Goal: Contribute content: Contribute content

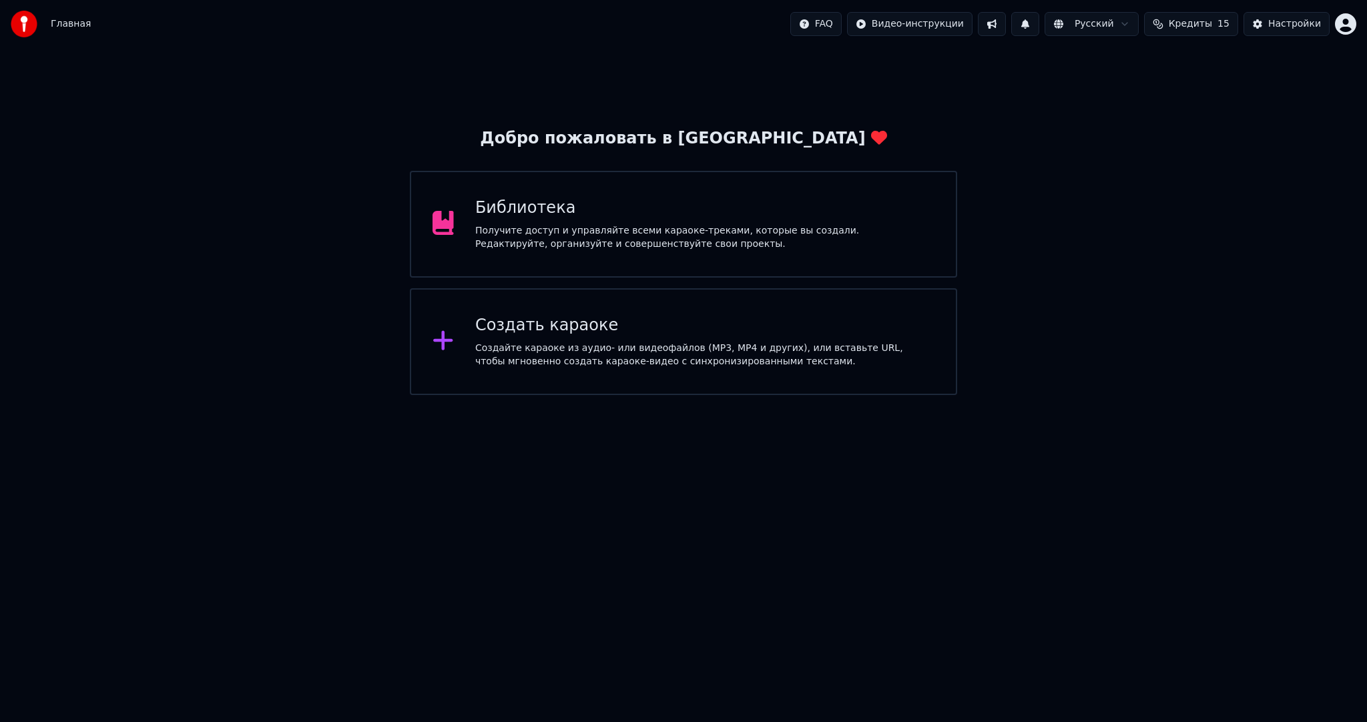
click at [522, 334] on div "Создать караоке" at bounding box center [704, 325] width 459 height 21
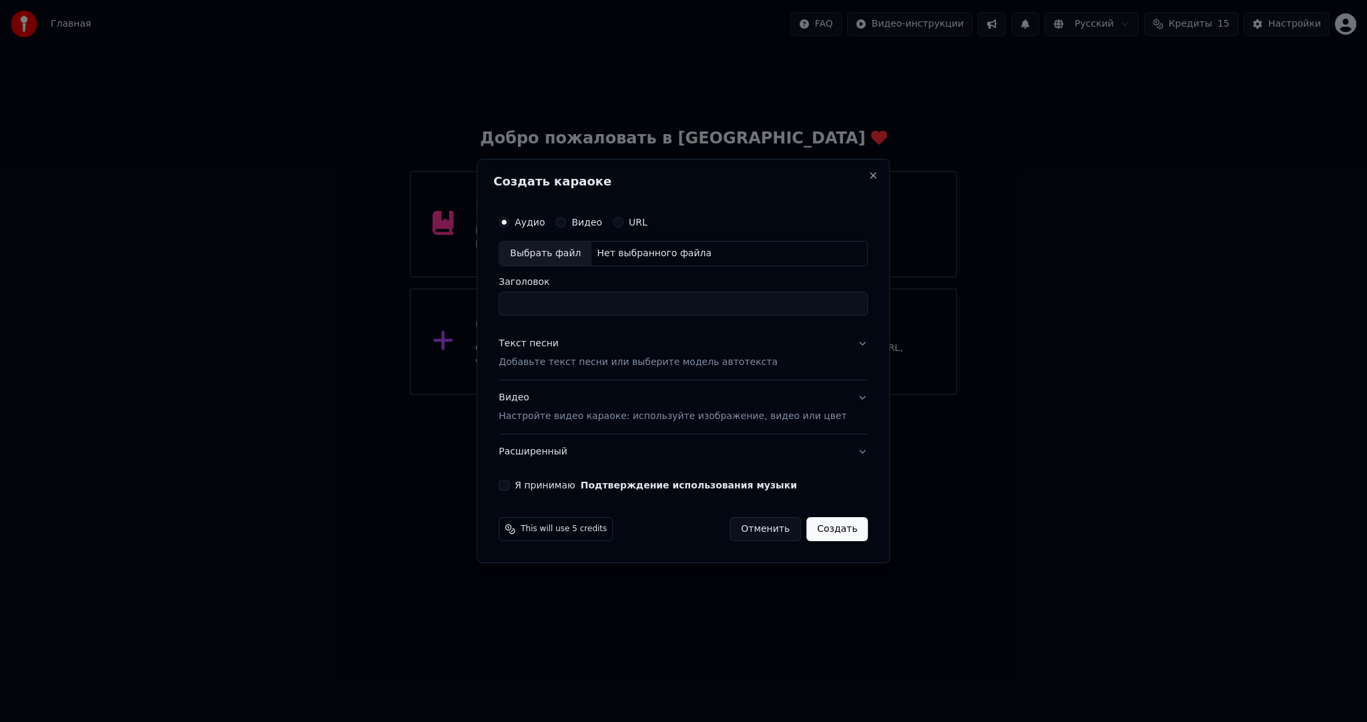
click at [537, 250] on div "Выбрать файл" at bounding box center [545, 254] width 92 height 24
click at [603, 415] on p "Настройте видео караоке: используйте изображение, видео или цвет" at bounding box center [673, 416] width 348 height 13
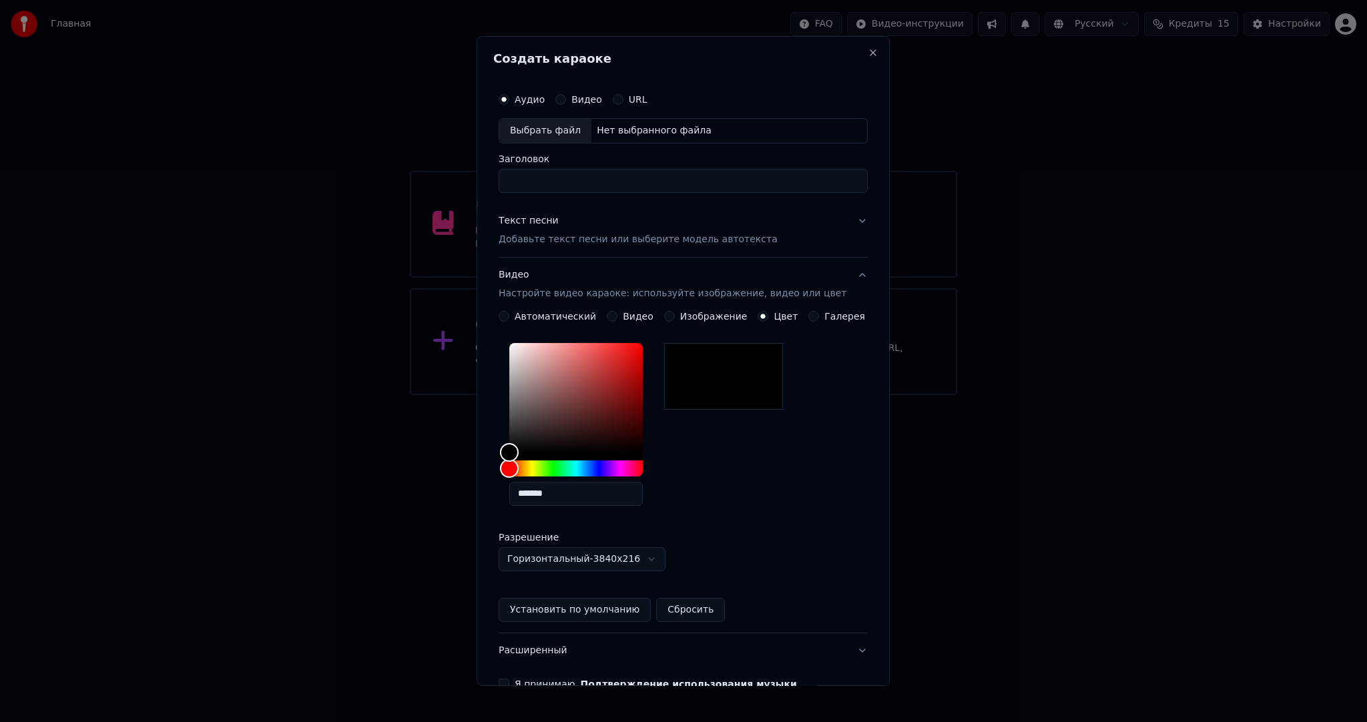
click at [610, 320] on button "Видео" at bounding box center [612, 316] width 11 height 11
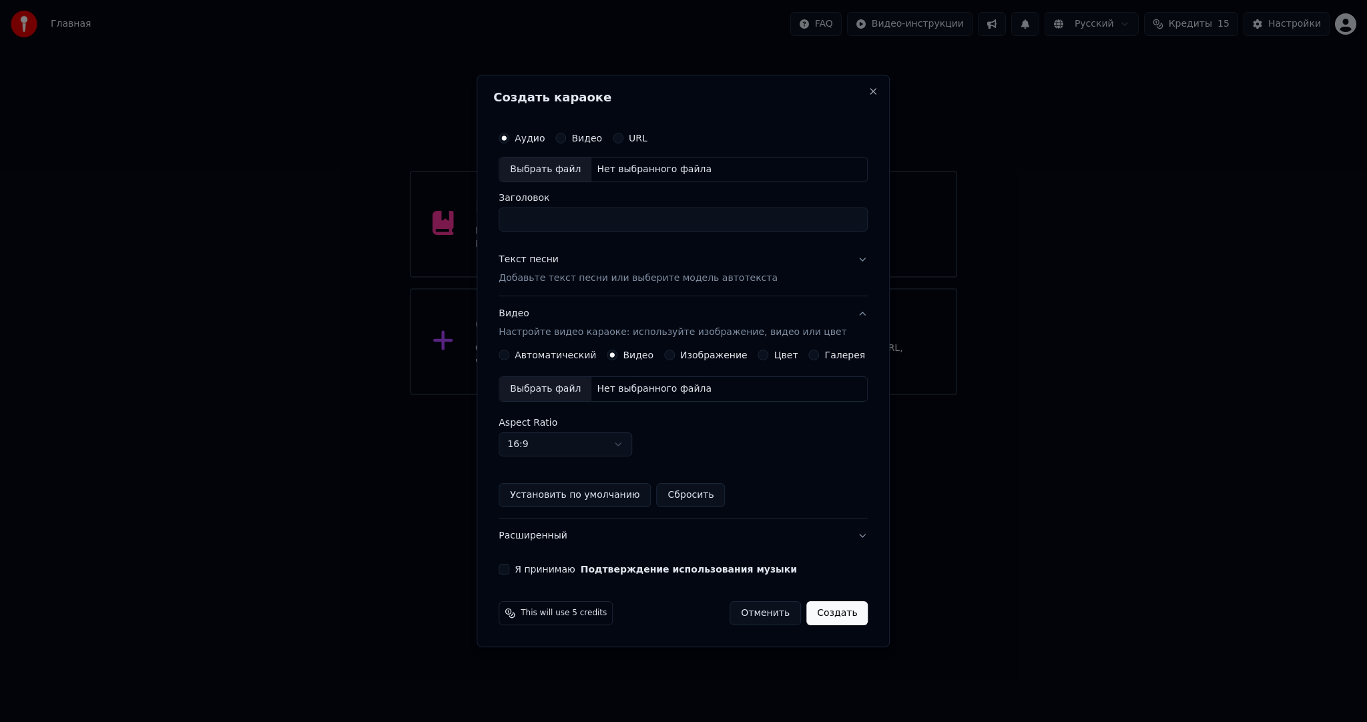
click at [563, 391] on div "Выбрать файл" at bounding box center [545, 389] width 92 height 24
click at [554, 167] on div "Выбрать файл" at bounding box center [545, 169] width 92 height 24
type input "**********"
click at [750, 272] on p "Добавьте текст песни или выберите модель автотекста" at bounding box center [638, 278] width 279 height 13
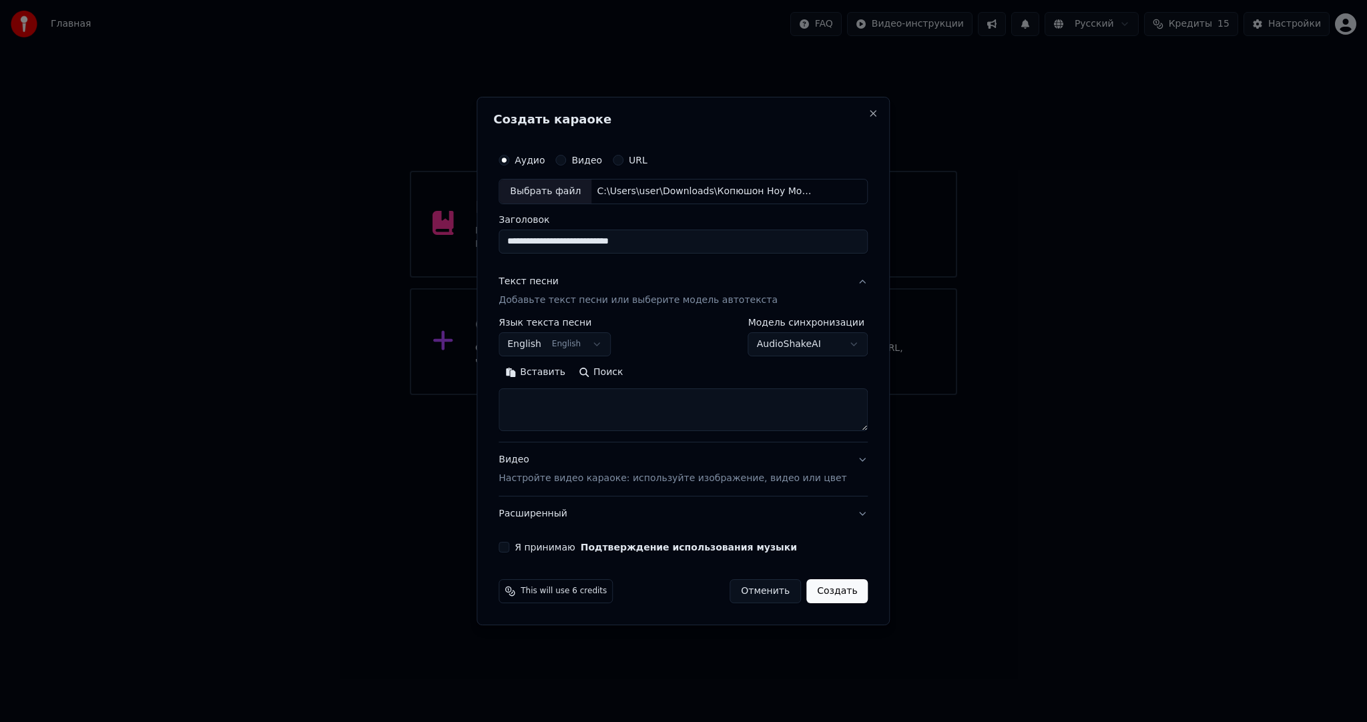
click at [569, 339] on body "**********" at bounding box center [683, 197] width 1367 height 395
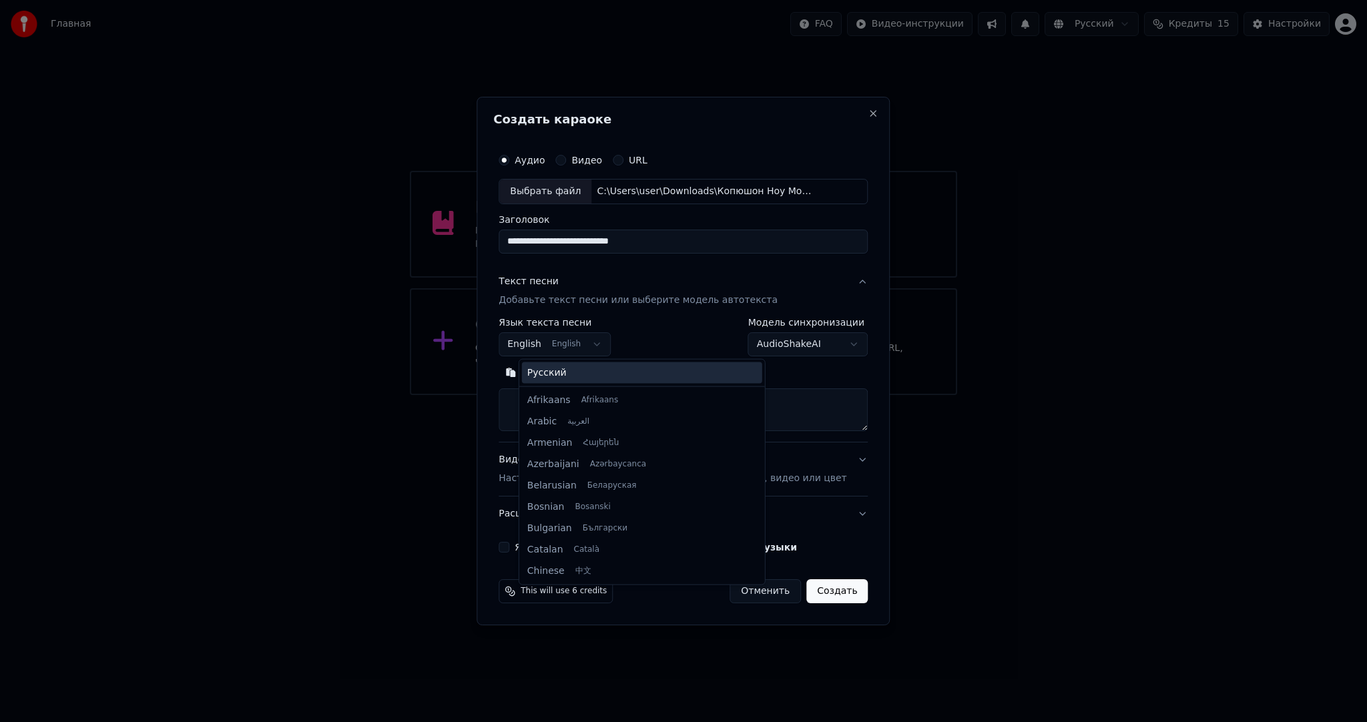
scroll to position [107, 0]
select select "**"
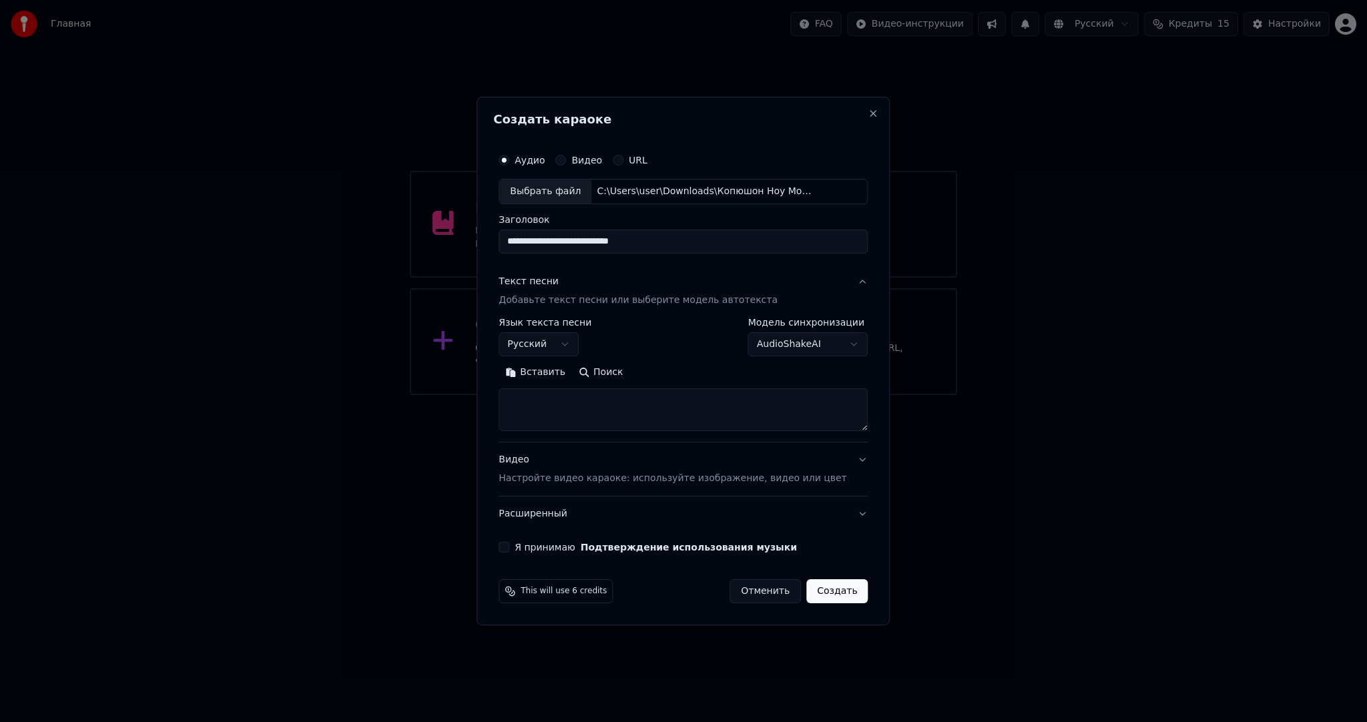
click at [617, 420] on textarea at bounding box center [683, 409] width 369 height 43
paste textarea "**********"
type textarea "**********"
click at [509, 545] on button "Я принимаю Подтверждение использования музыки" at bounding box center [504, 547] width 11 height 11
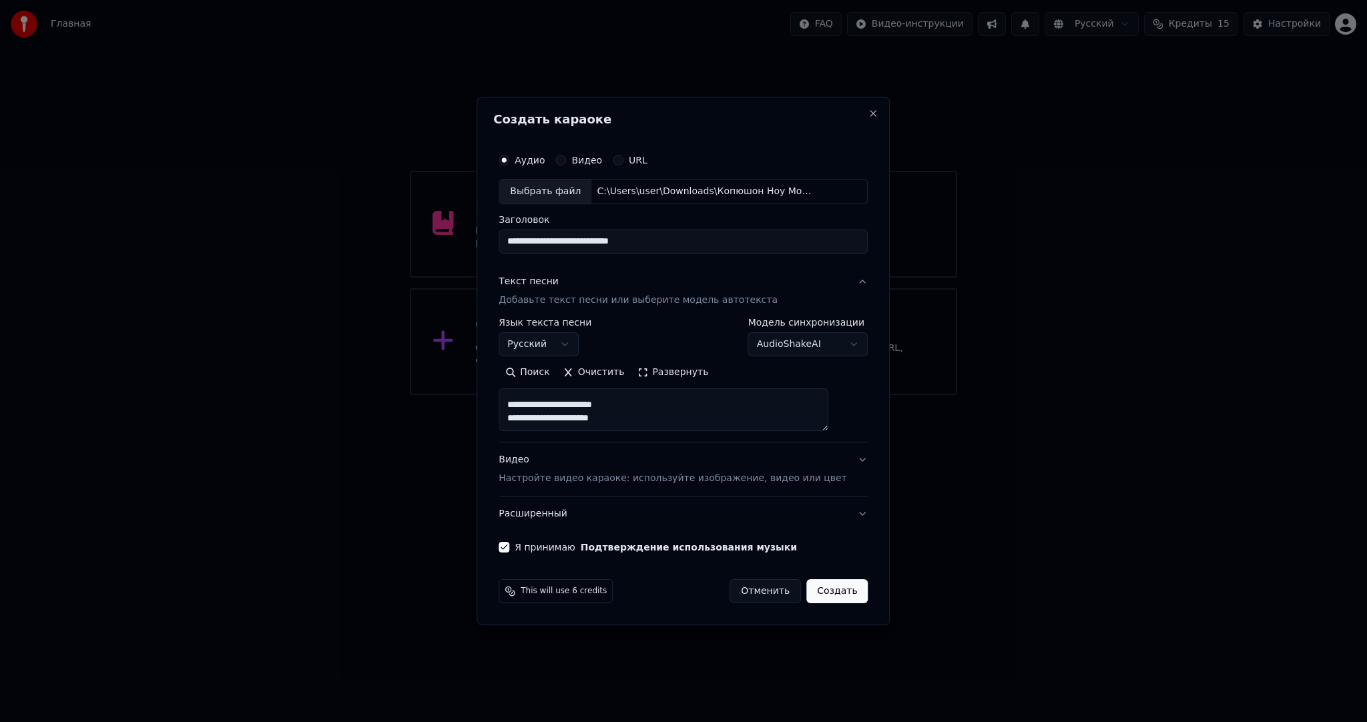
click at [836, 590] on button "Создать" at bounding box center [836, 591] width 61 height 24
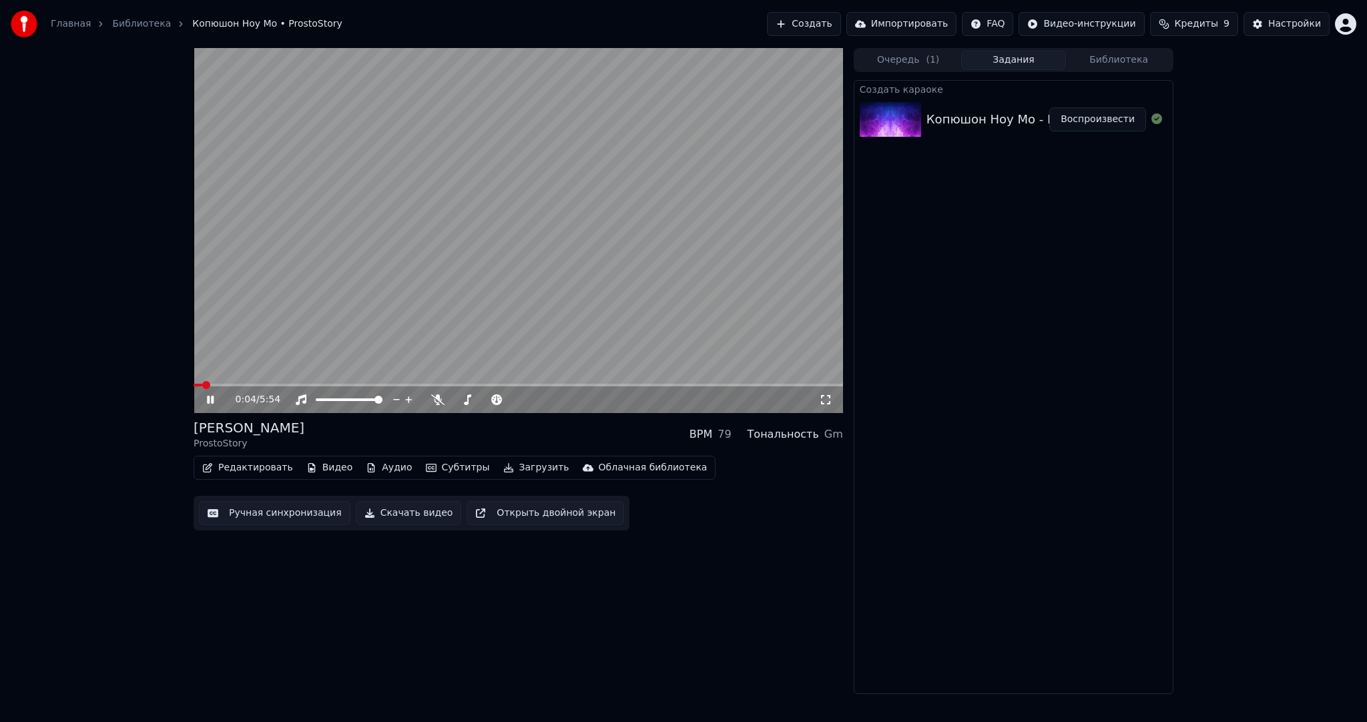
click at [323, 270] on video at bounding box center [518, 230] width 649 height 365
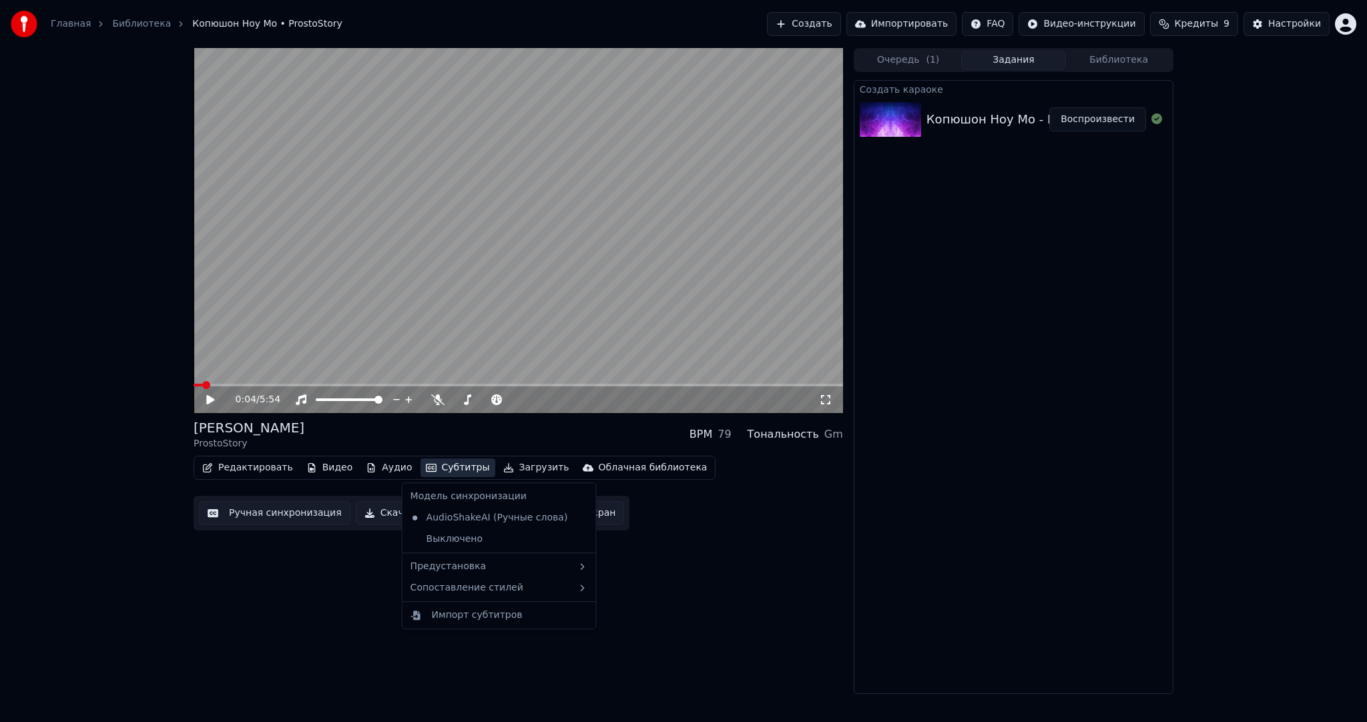
click at [438, 466] on button "Субтитры" at bounding box center [457, 467] width 75 height 19
click at [472, 556] on div "Предустановка" at bounding box center [499, 566] width 188 height 21
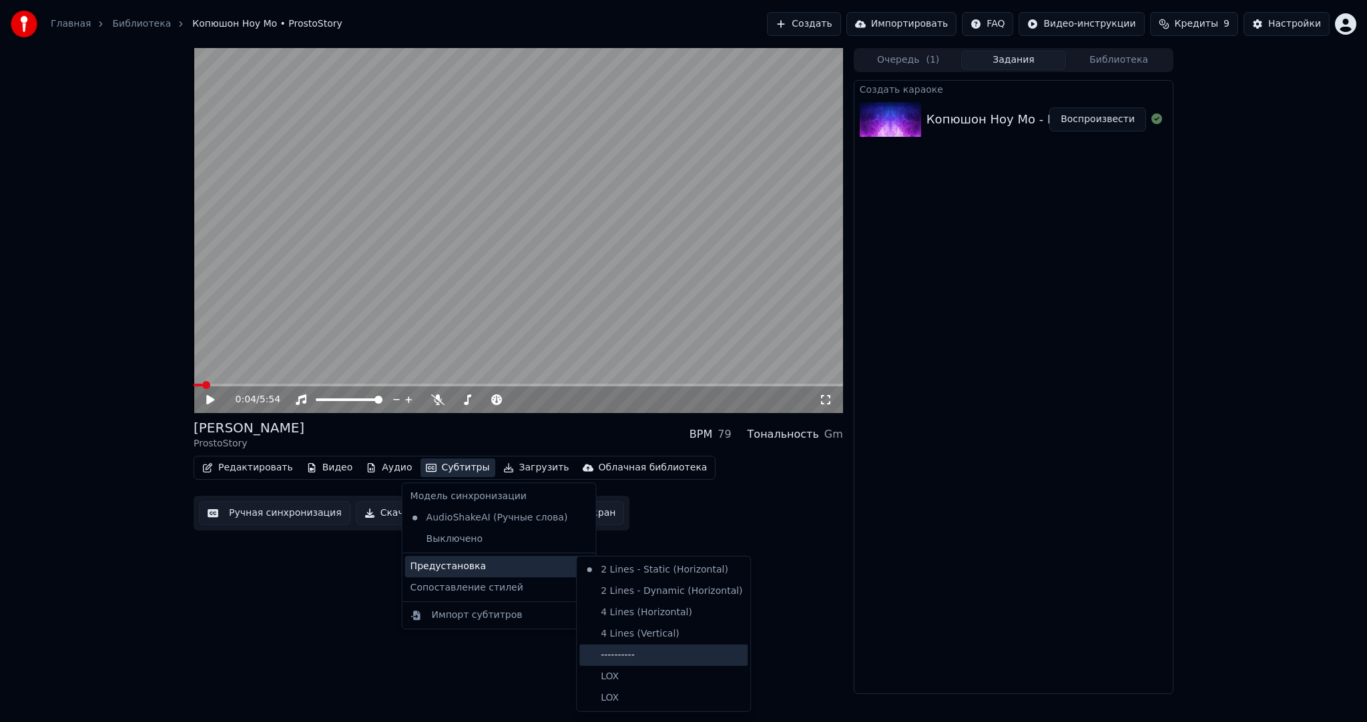
click at [633, 657] on div "----------" at bounding box center [663, 655] width 168 height 21
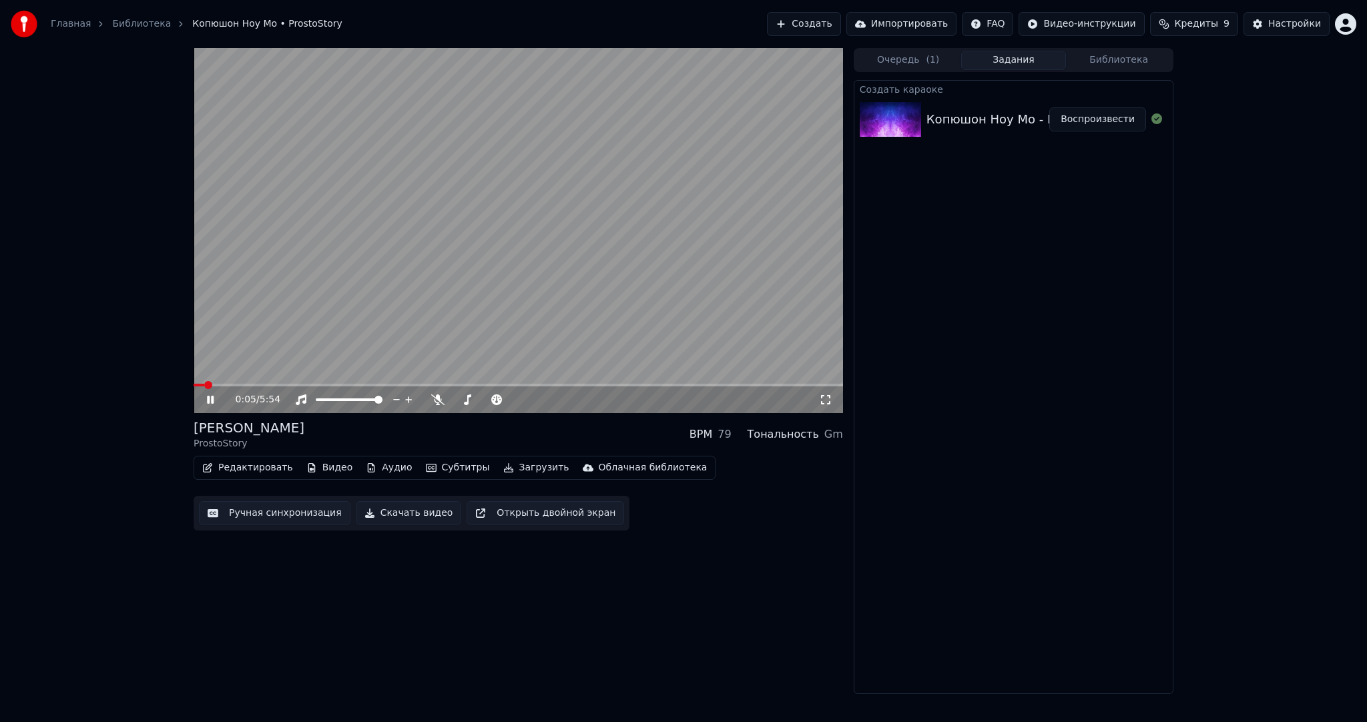
click at [288, 508] on button "Ручная синхронизация" at bounding box center [274, 513] width 151 height 24
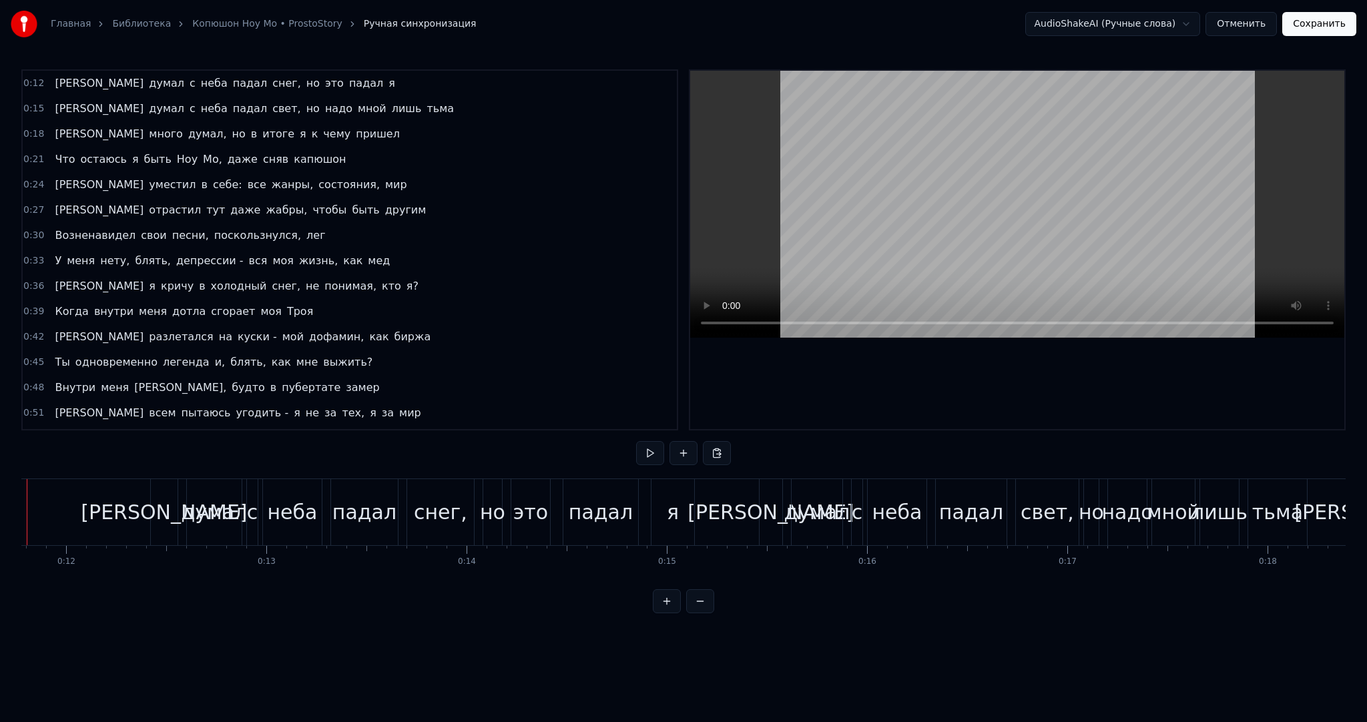
scroll to position [0, 2296]
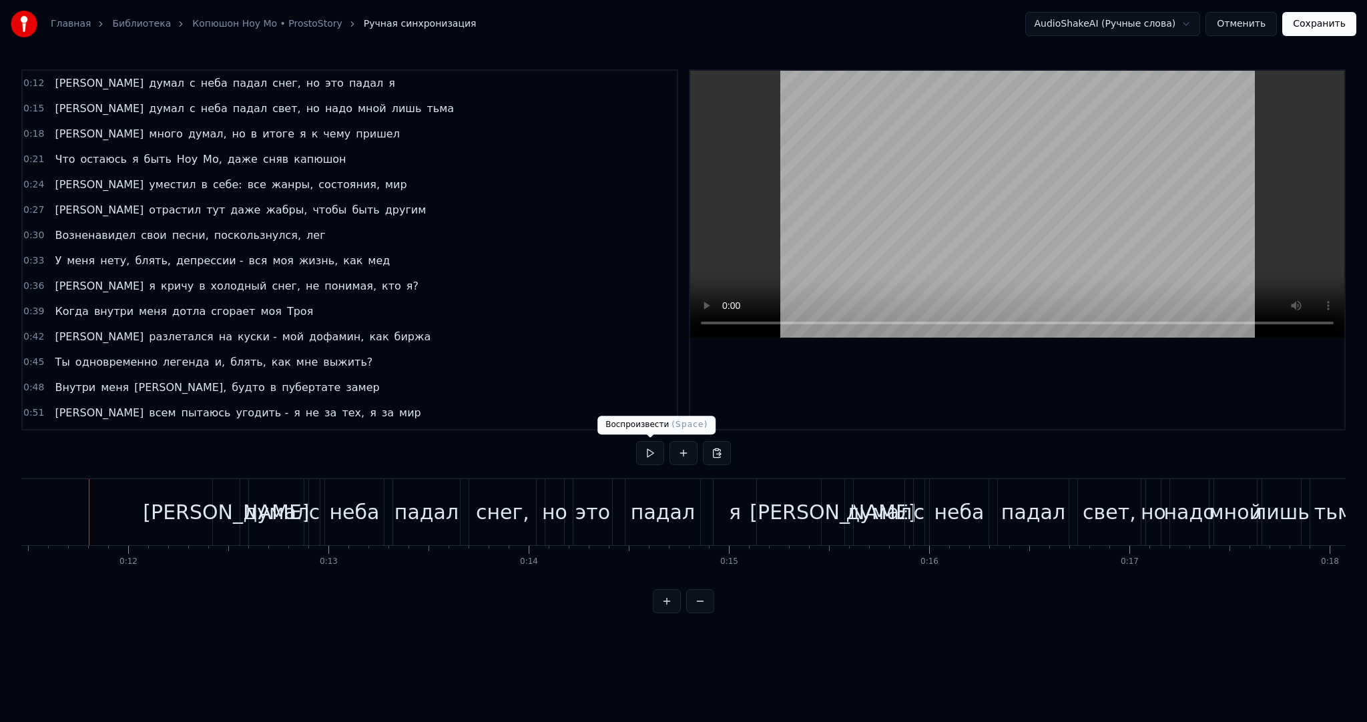
click at [639, 460] on button at bounding box center [650, 453] width 28 height 24
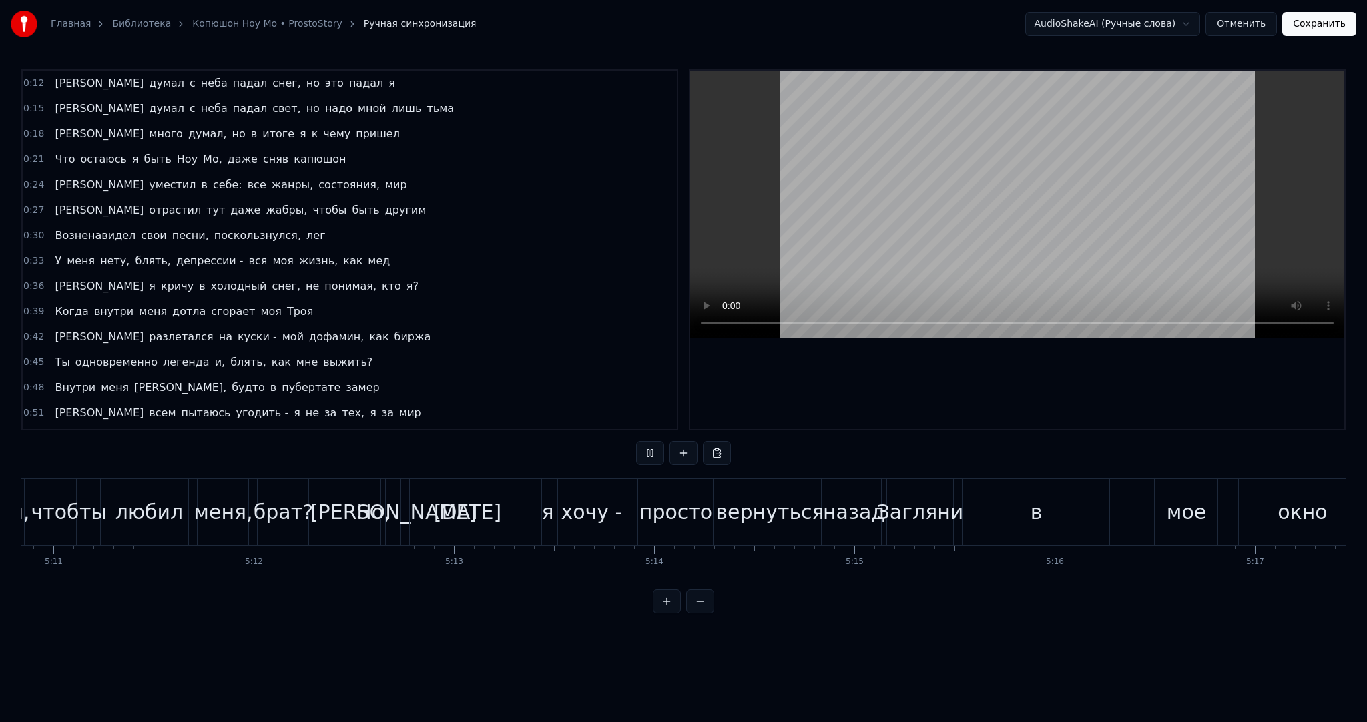
scroll to position [0, 63456]
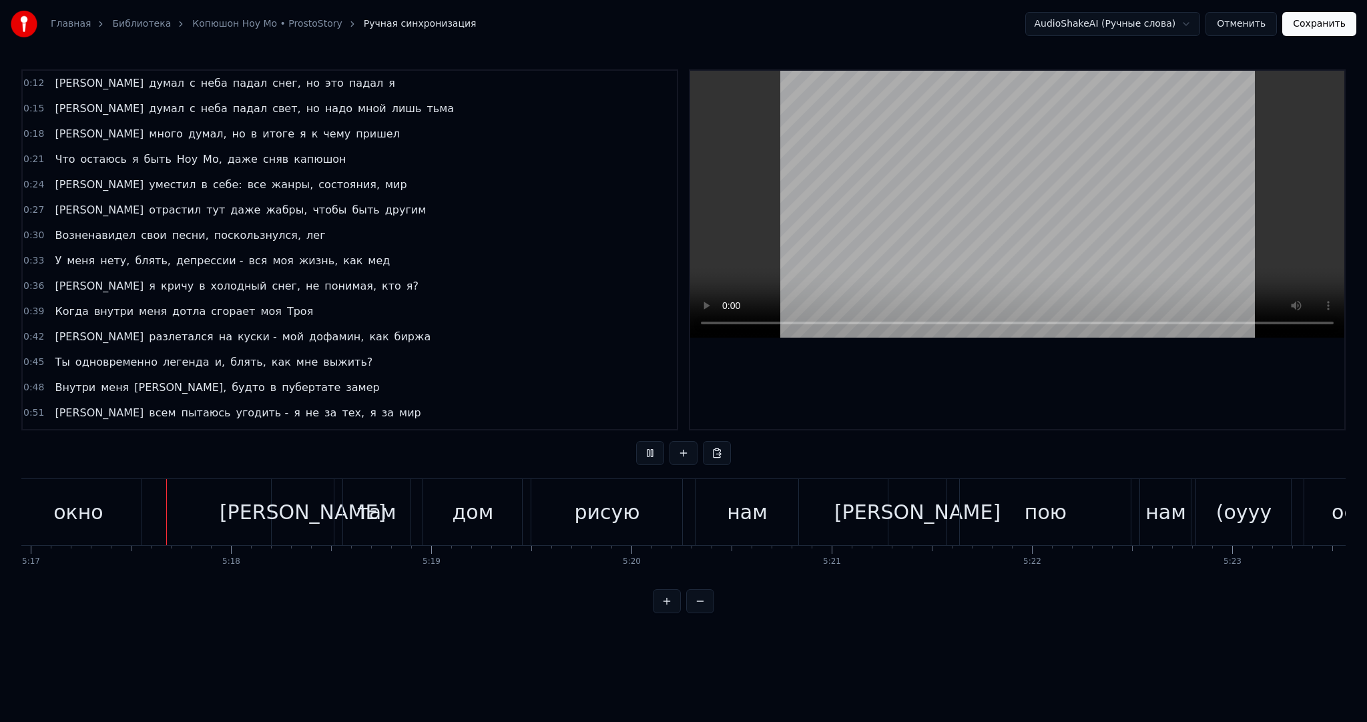
click at [1047, 170] on video at bounding box center [1017, 204] width 654 height 267
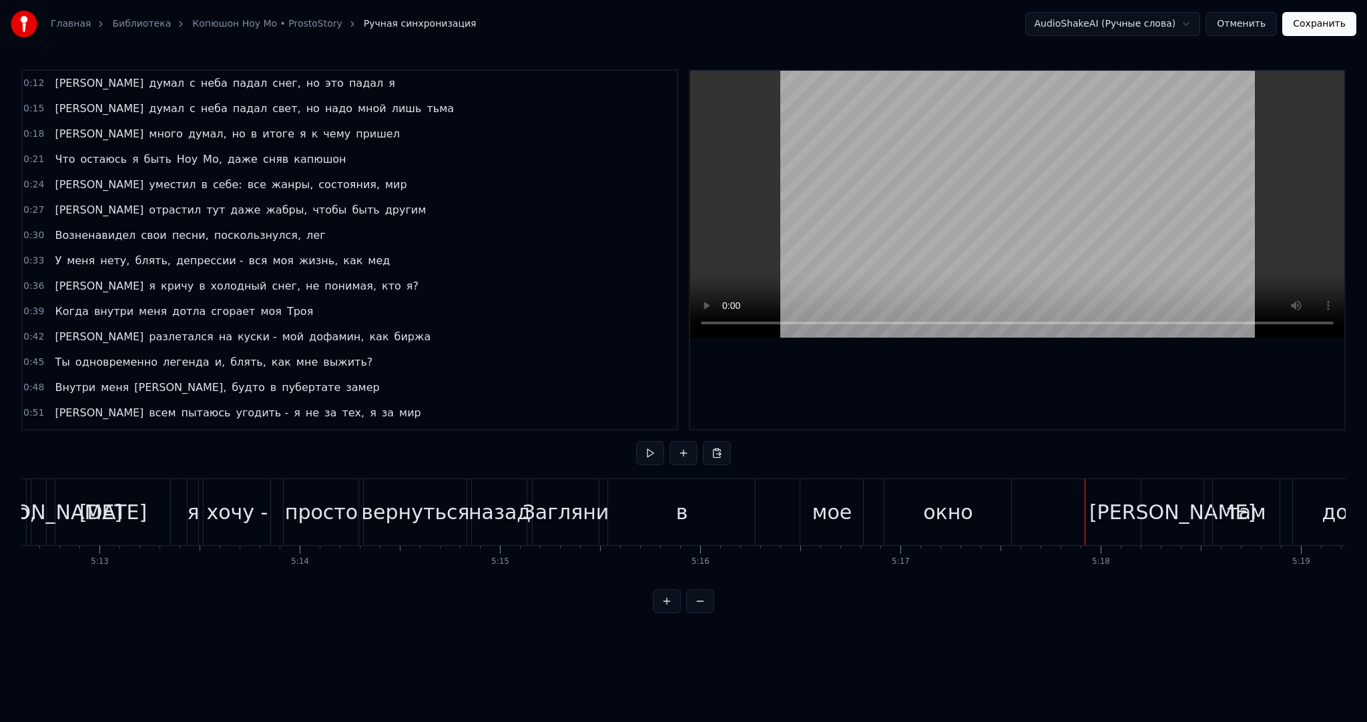
scroll to position [0, 62295]
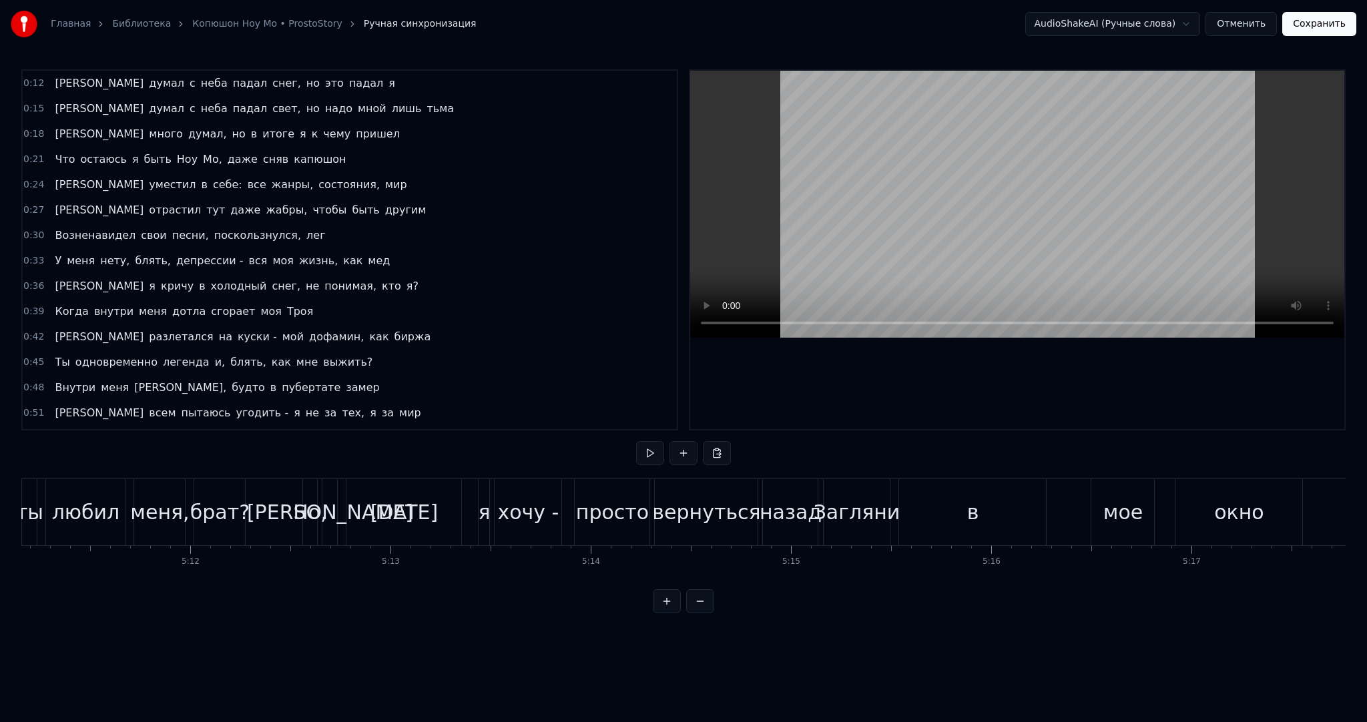
click at [820, 501] on div "Но, а [DATE] я хочу - просто вернуться назад" at bounding box center [561, 512] width 519 height 66
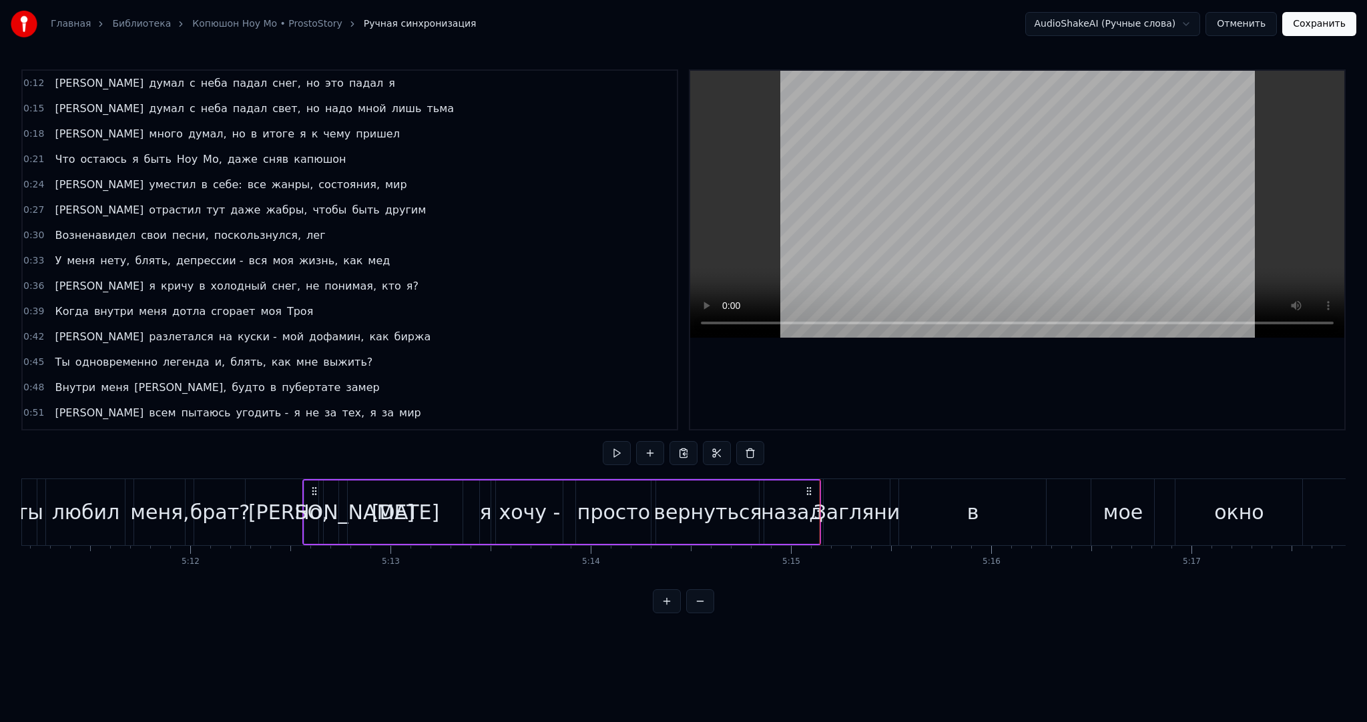
click at [820, 501] on div "Загляни" at bounding box center [856, 512] width 87 height 30
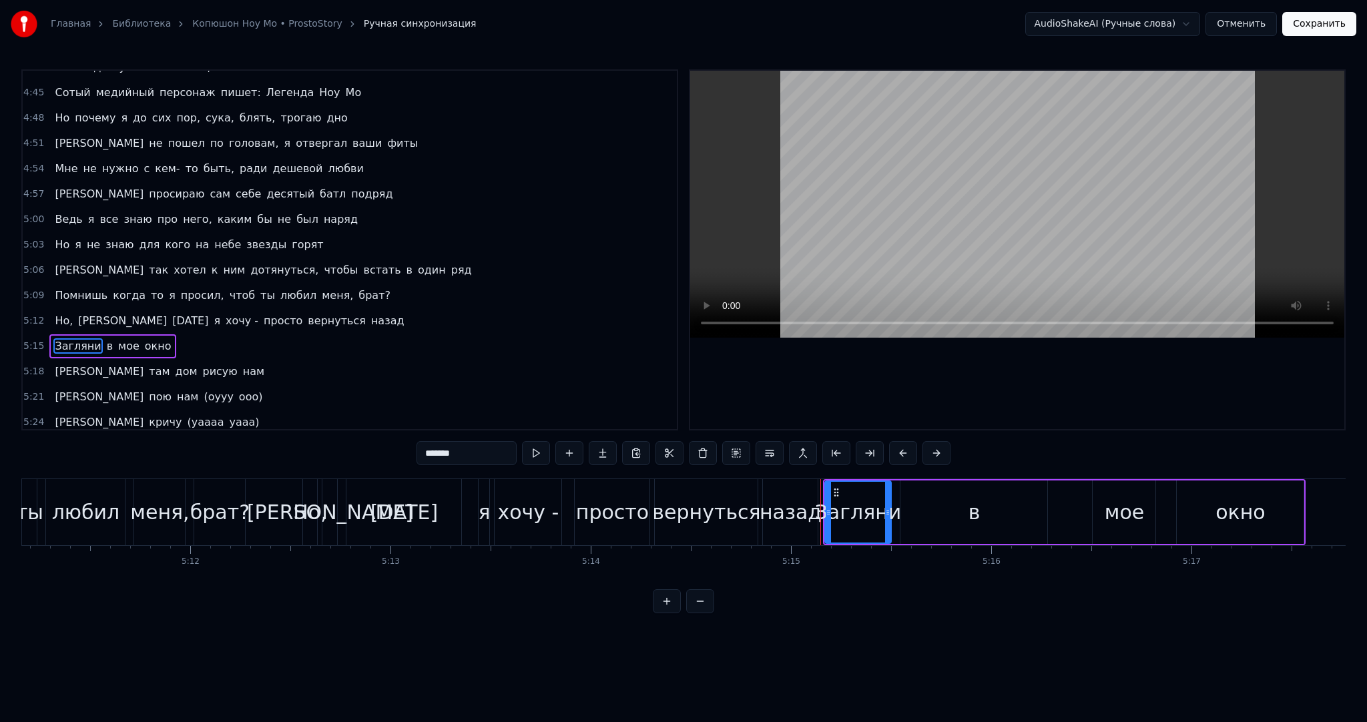
click at [820, 493] on div at bounding box center [820, 512] width 1 height 66
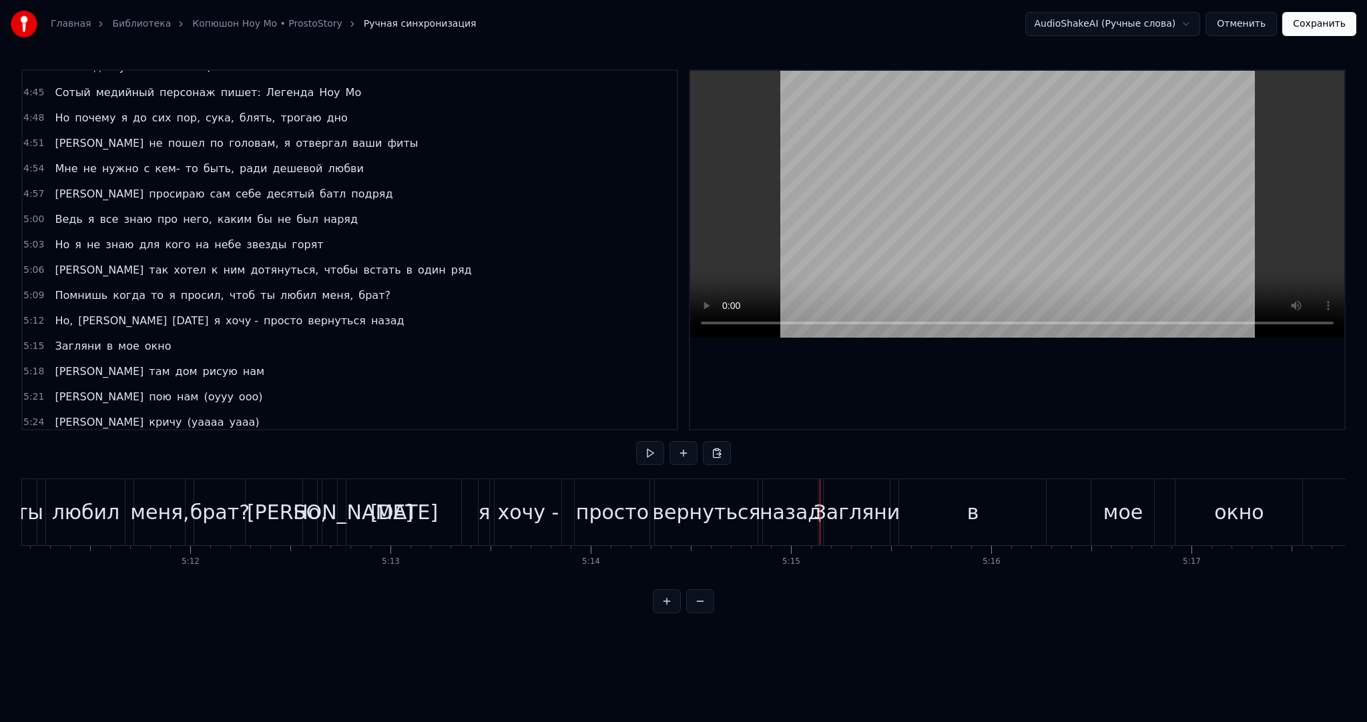
click at [830, 491] on div "Загляни" at bounding box center [857, 512] width 67 height 66
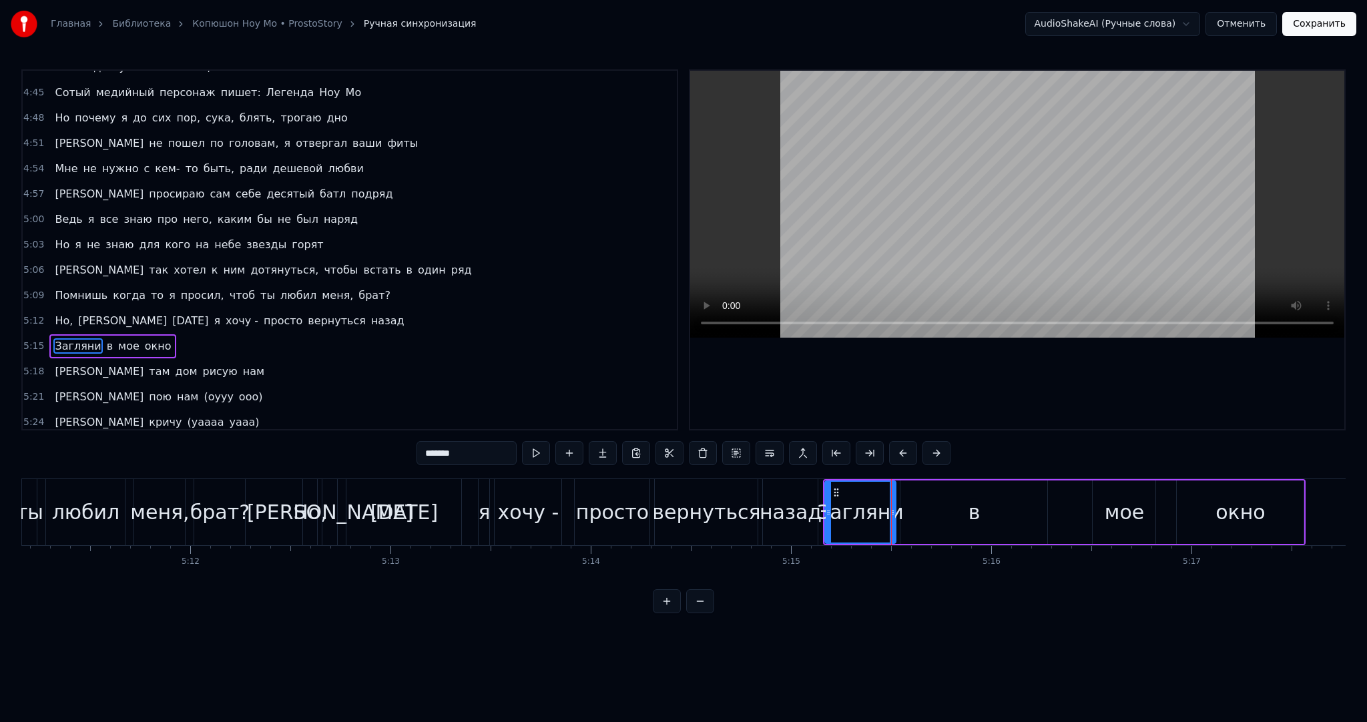
click at [892, 503] on div at bounding box center [892, 512] width 5 height 61
click at [916, 495] on div "в" at bounding box center [973, 511] width 147 height 63
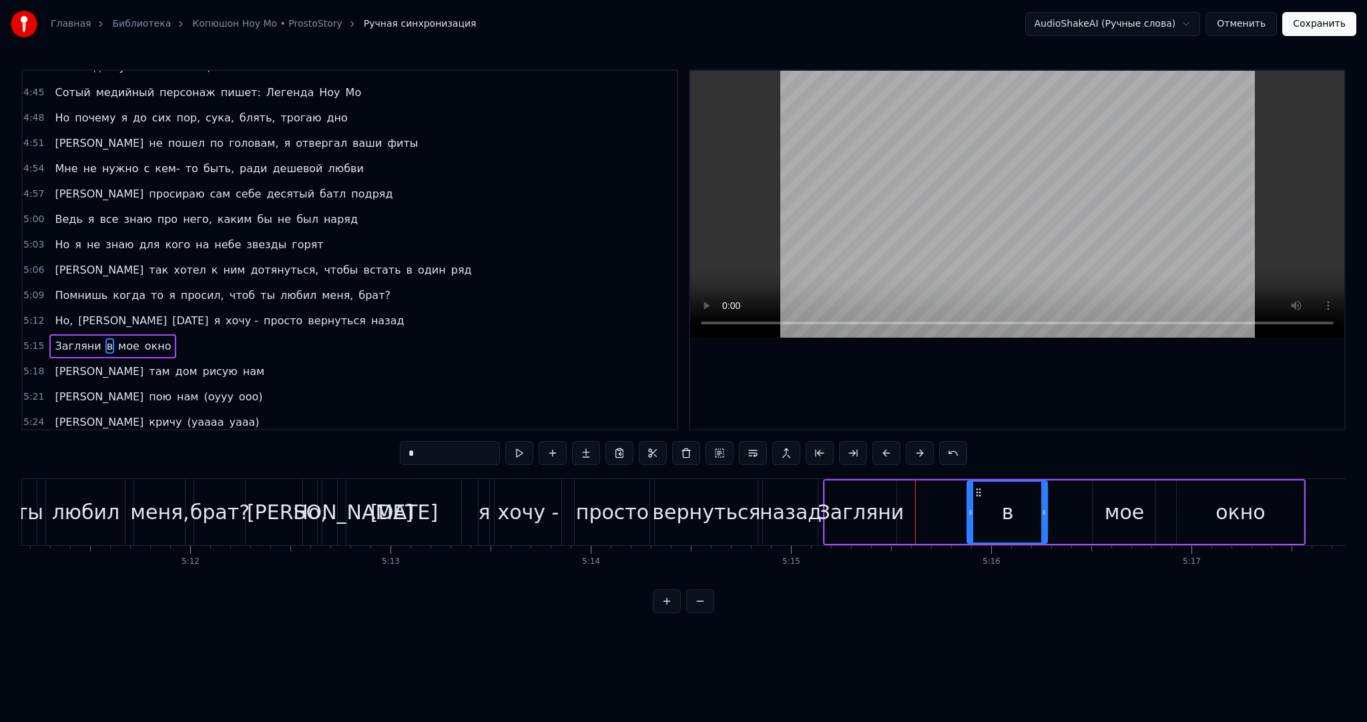
drag, startPoint x: 903, startPoint y: 497, endPoint x: 948, endPoint y: 497, distance: 45.4
click at [973, 496] on div at bounding box center [970, 512] width 5 height 61
click at [888, 499] on div "Загляни" at bounding box center [861, 512] width 87 height 30
type input "*******"
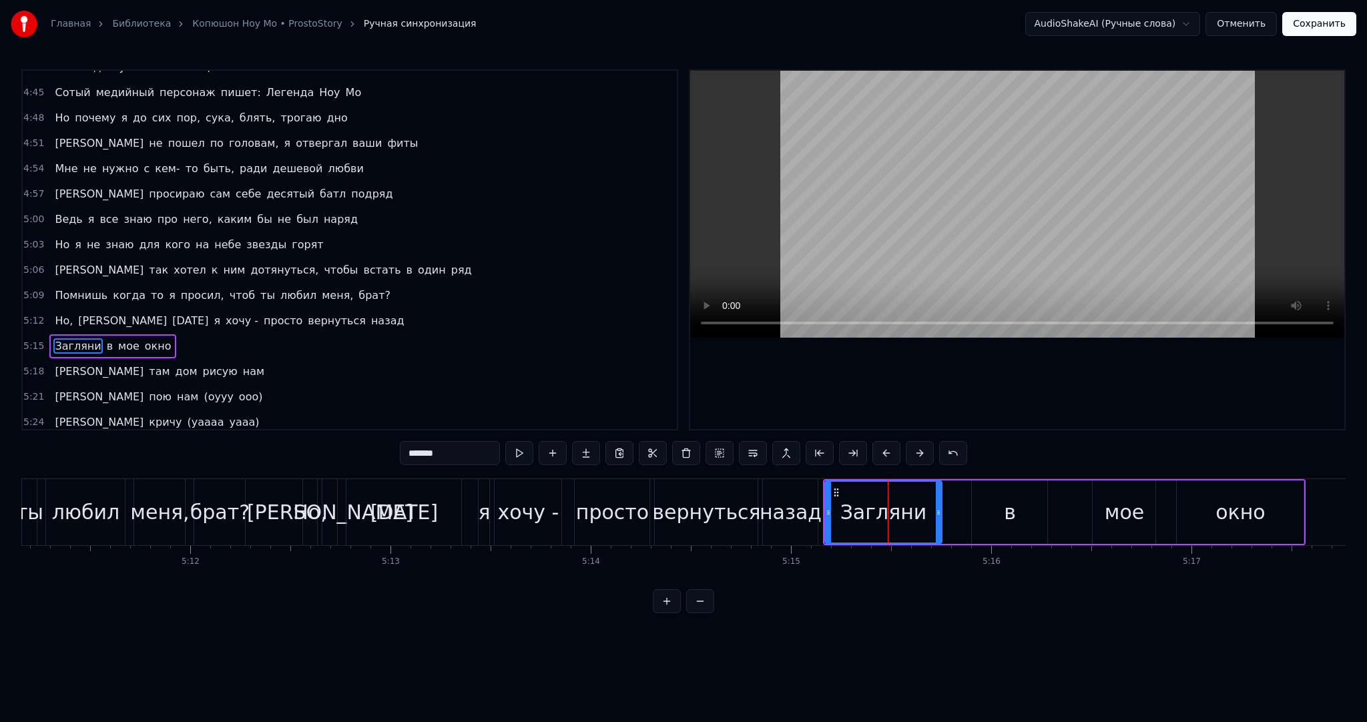
drag, startPoint x: 893, startPoint y: 501, endPoint x: 944, endPoint y: 499, distance: 51.4
click at [941, 499] on div at bounding box center [938, 512] width 5 height 61
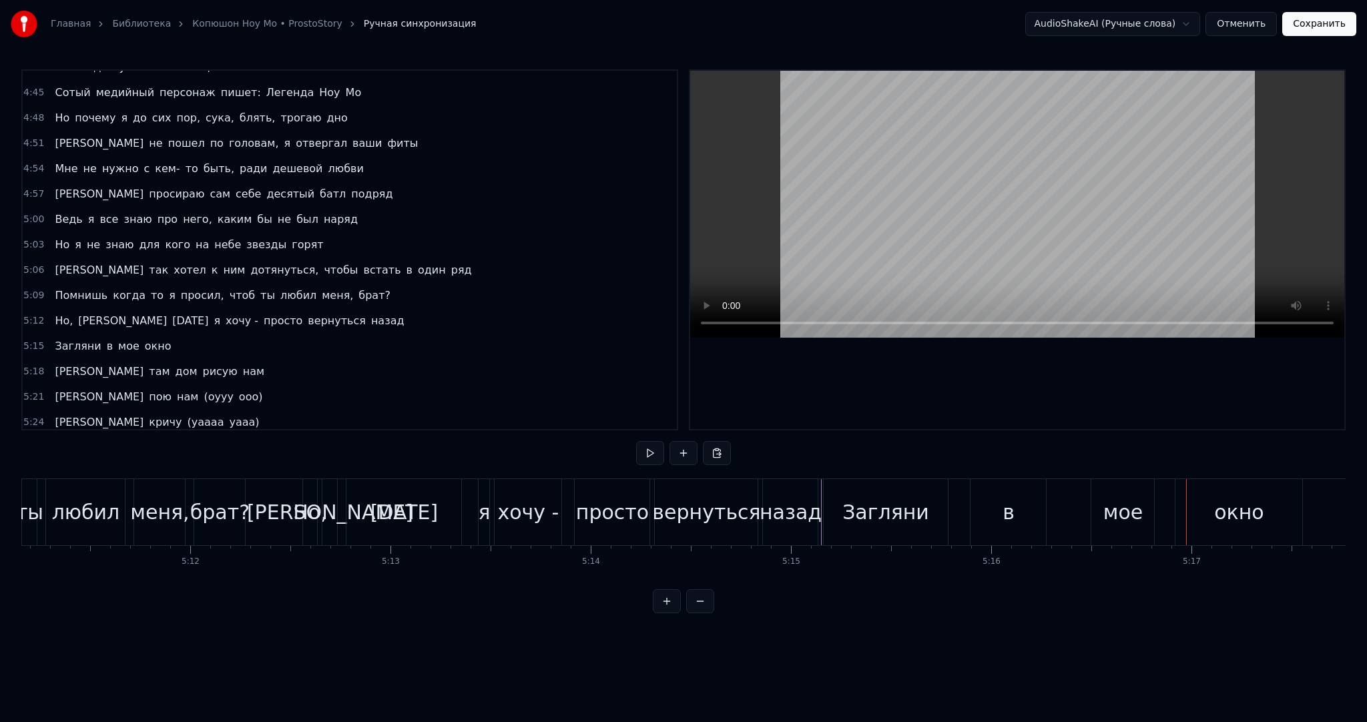
click at [974, 497] on div "в" at bounding box center [1007, 512] width 75 height 66
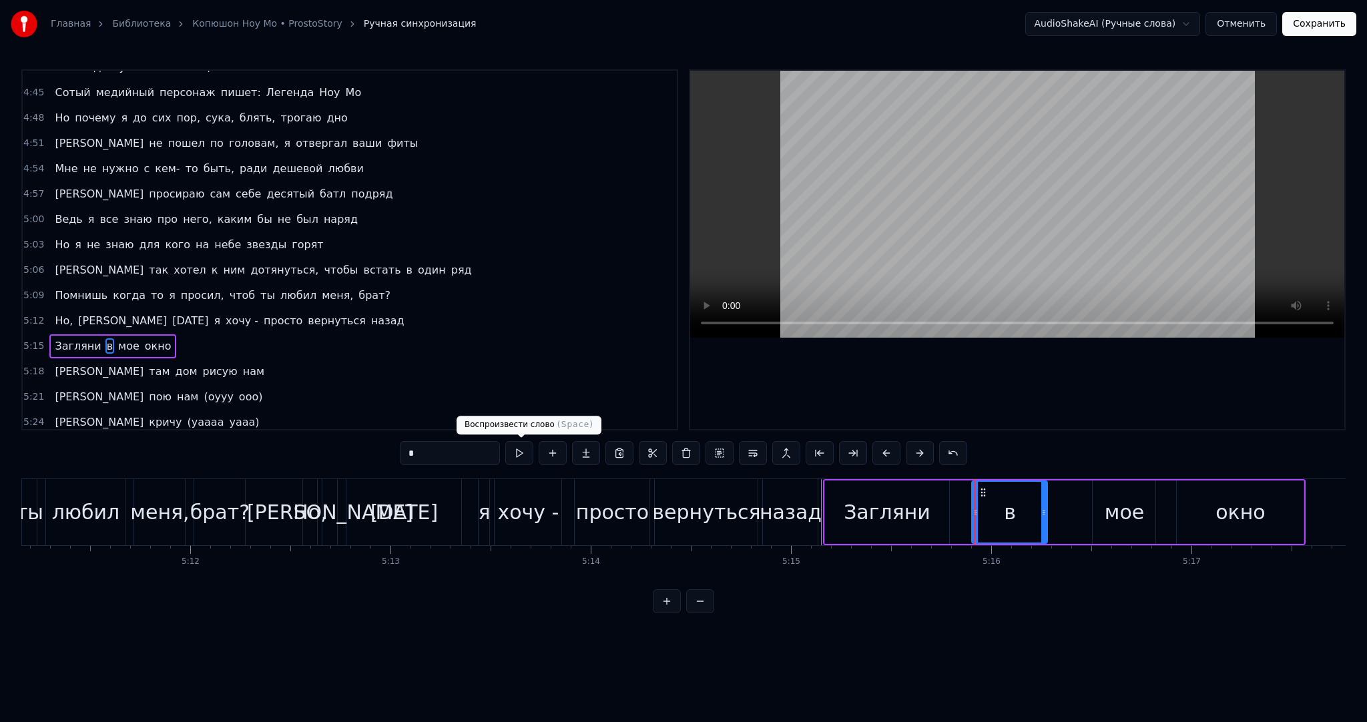
click at [523, 450] on button at bounding box center [519, 453] width 28 height 24
drag, startPoint x: 986, startPoint y: 493, endPoint x: 1036, endPoint y: 491, distance: 50.1
click at [1032, 488] on icon at bounding box center [1026, 492] width 11 height 11
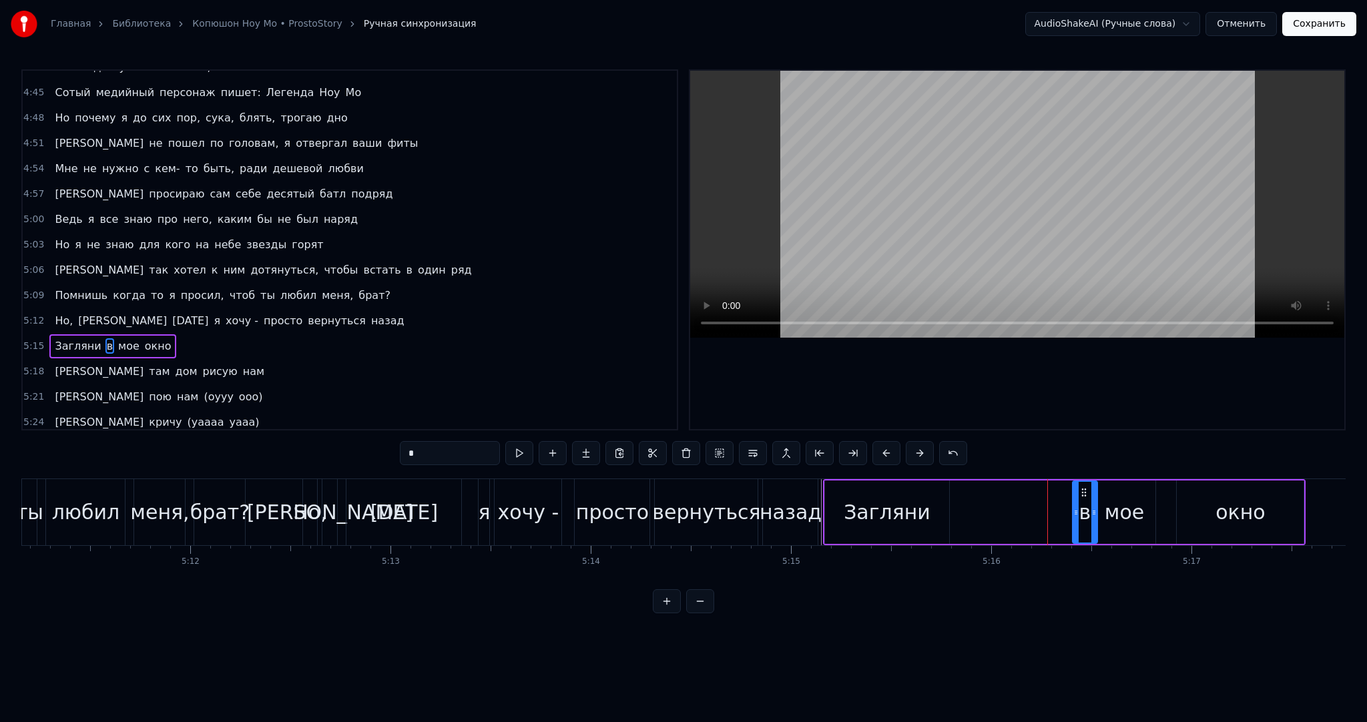
drag, startPoint x: 1022, startPoint y: 502, endPoint x: 1073, endPoint y: 503, distance: 50.7
click at [1073, 503] on div at bounding box center [1075, 512] width 5 height 61
click at [922, 499] on div "Загляни" at bounding box center [887, 512] width 87 height 30
type input "*******"
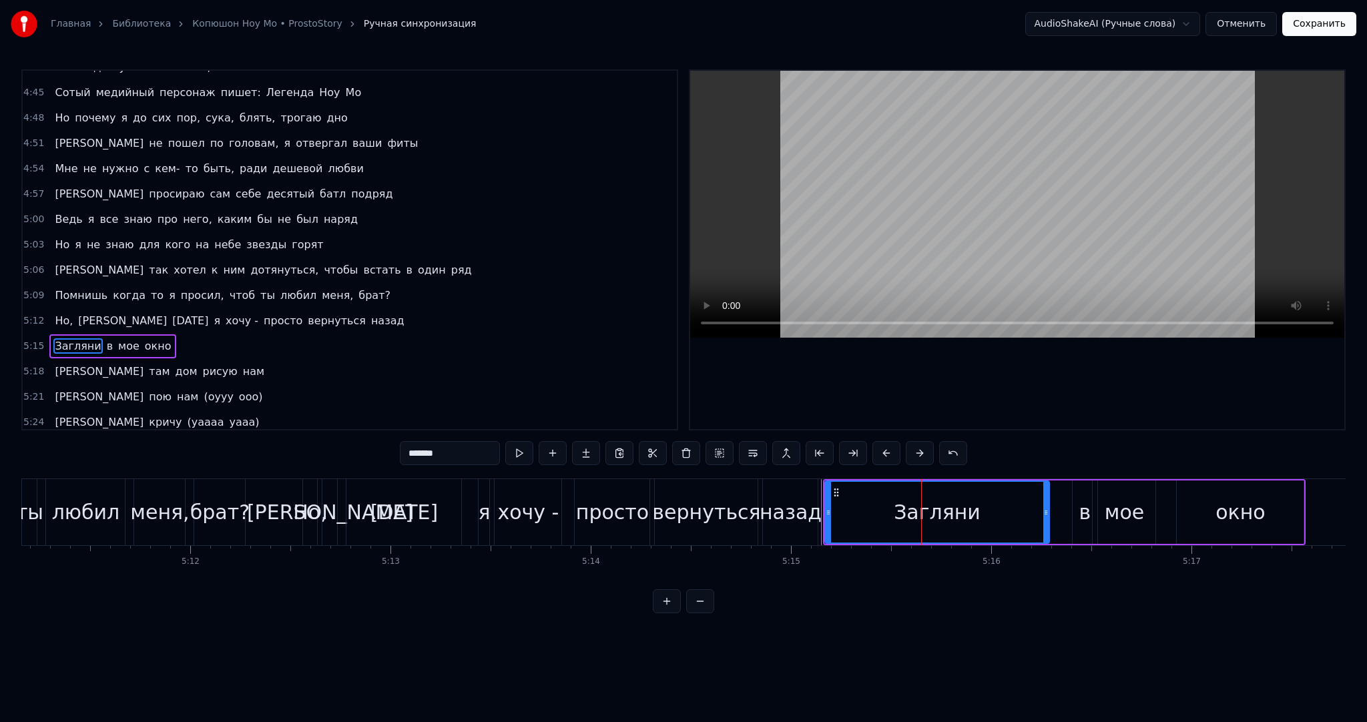
drag, startPoint x: 948, startPoint y: 511, endPoint x: 992, endPoint y: 499, distance: 45.5
click at [1048, 503] on div at bounding box center [1045, 512] width 5 height 61
click at [834, 489] on div at bounding box center [832, 512] width 5 height 61
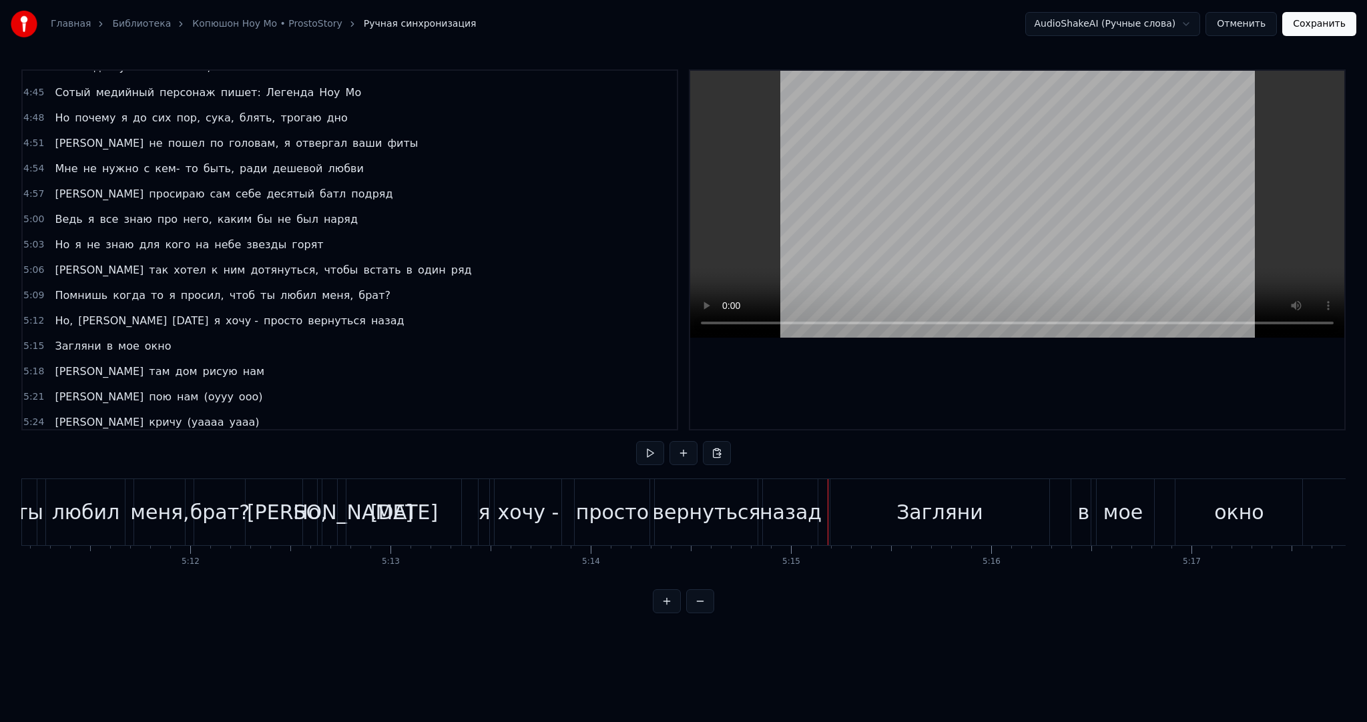
click at [658, 453] on button at bounding box center [650, 453] width 28 height 24
click at [651, 452] on button at bounding box center [650, 453] width 28 height 24
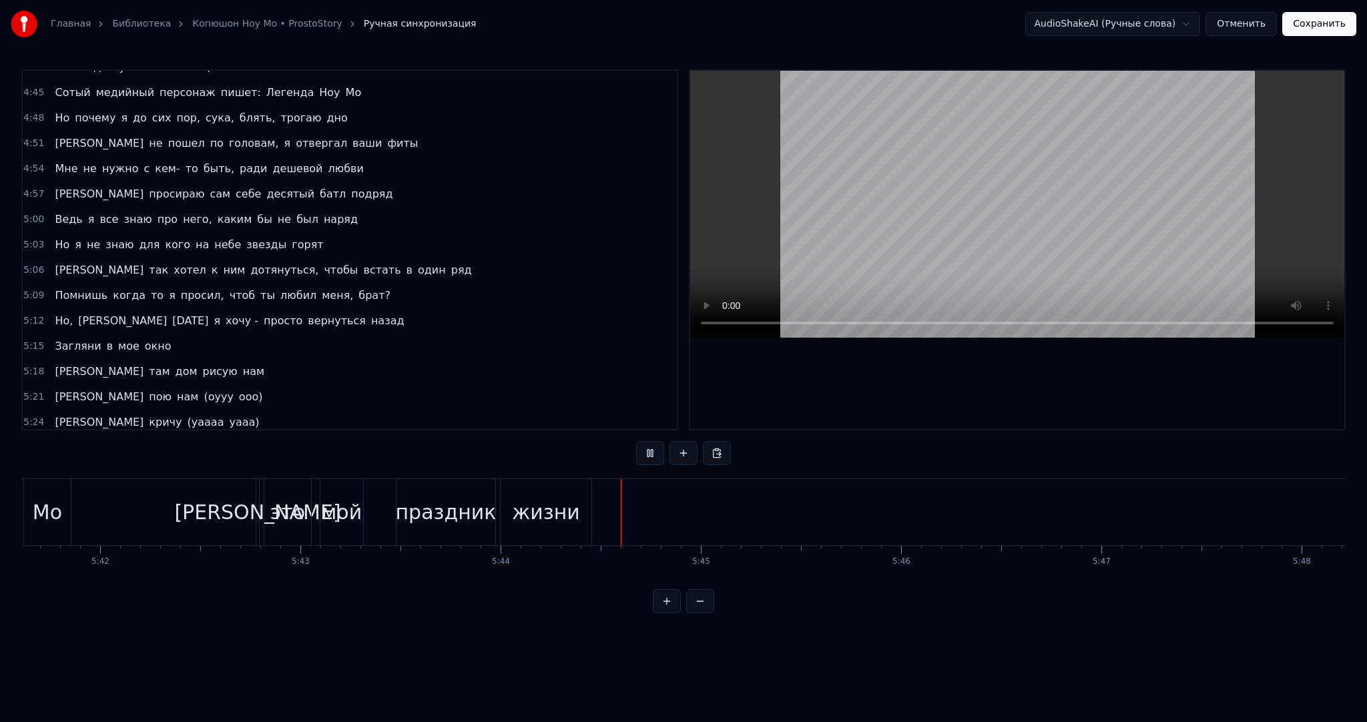
scroll to position [2809, 0]
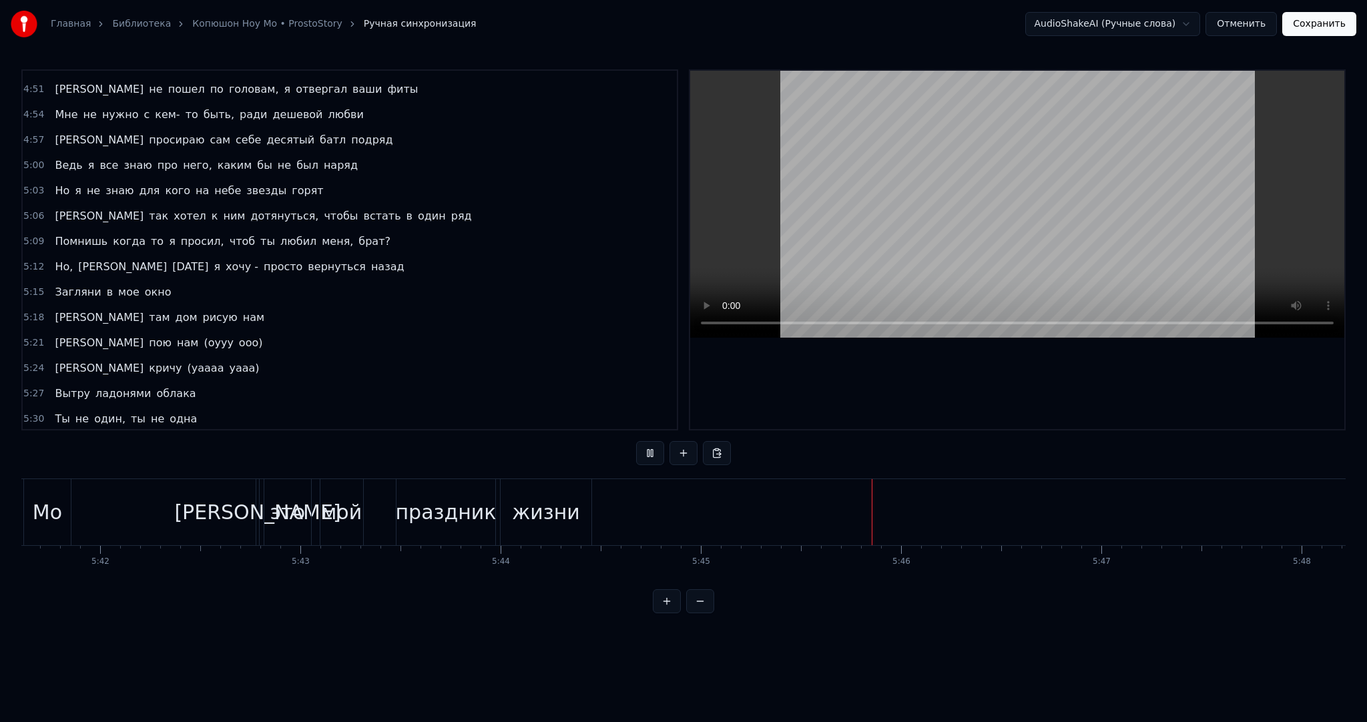
click at [1320, 20] on button "Сохранить" at bounding box center [1319, 24] width 74 height 24
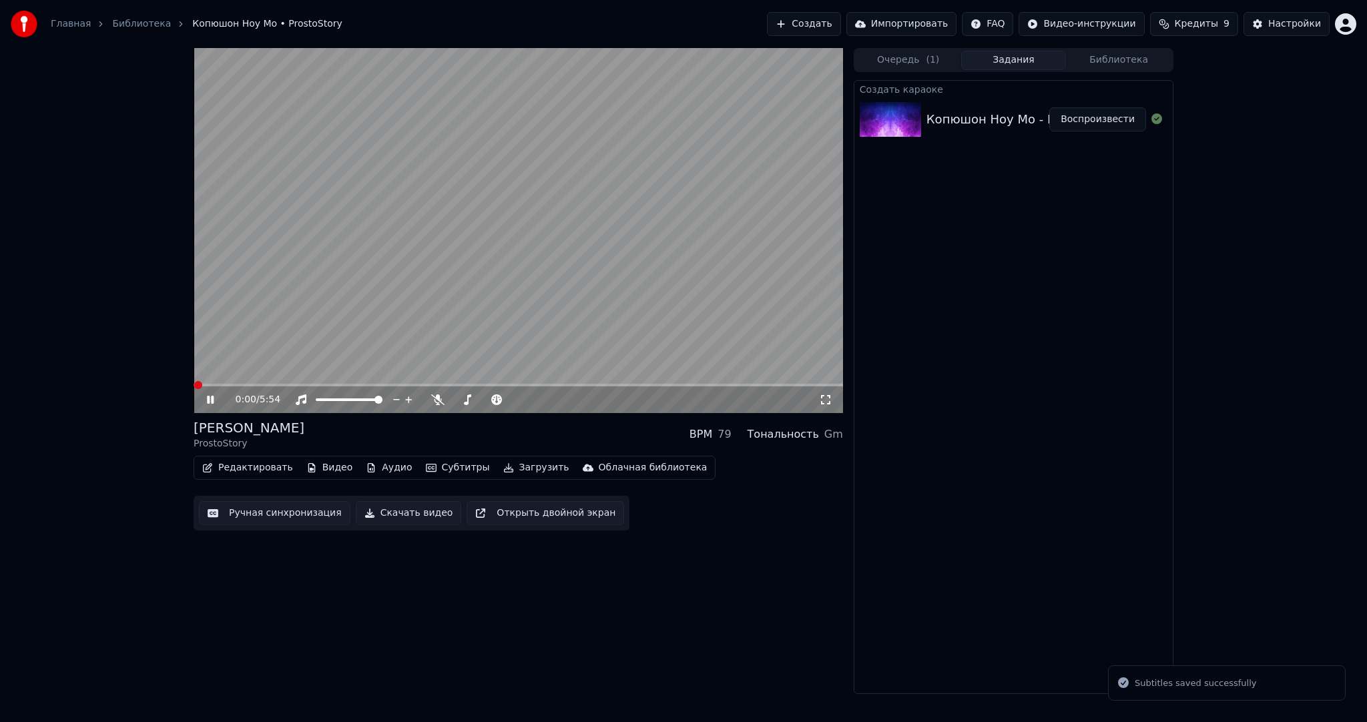
click at [490, 279] on video at bounding box center [518, 230] width 649 height 365
click at [502, 456] on div "Копюшон Ноу Мо ProstoStory BPM 79 Тональность Gm Редактировать Видео Аудио Субт…" at bounding box center [518, 474] width 649 height 112
click at [505, 468] on button "Загрузить" at bounding box center [536, 467] width 77 height 19
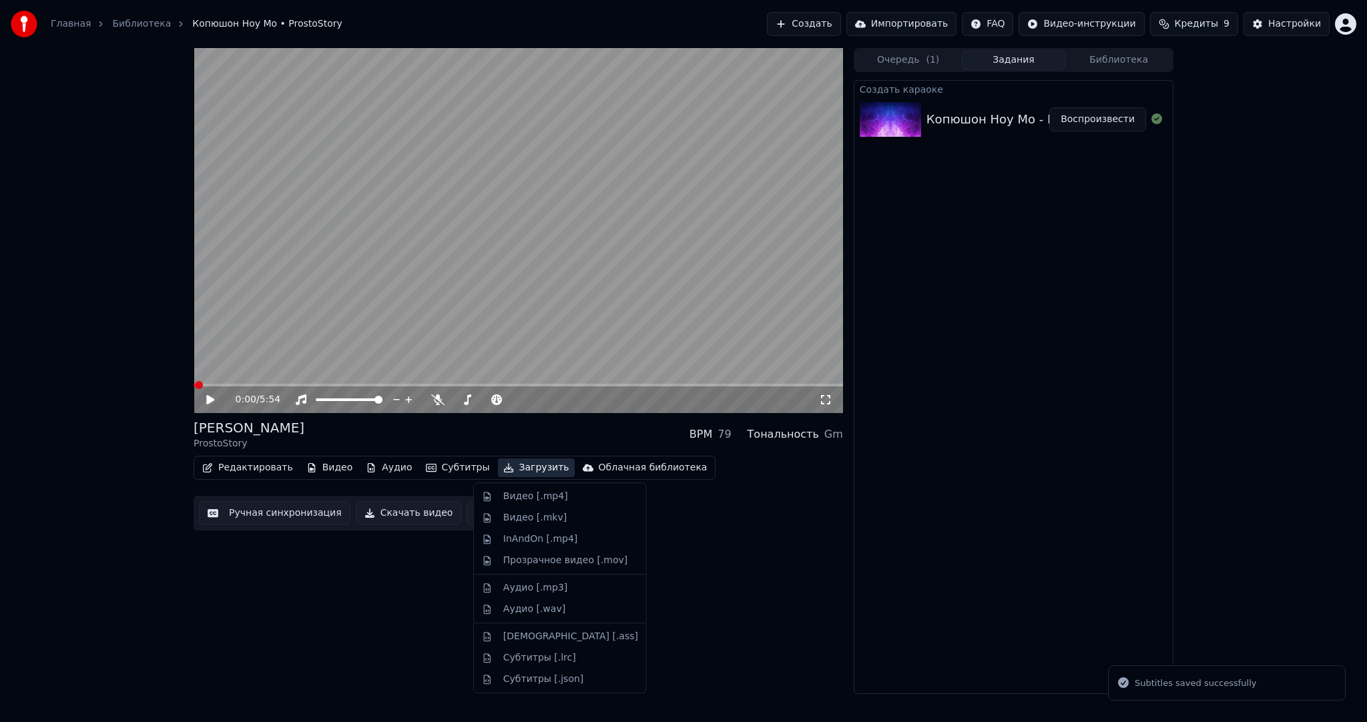
click at [518, 494] on div "Видео [.mp4]" at bounding box center [535, 496] width 65 height 13
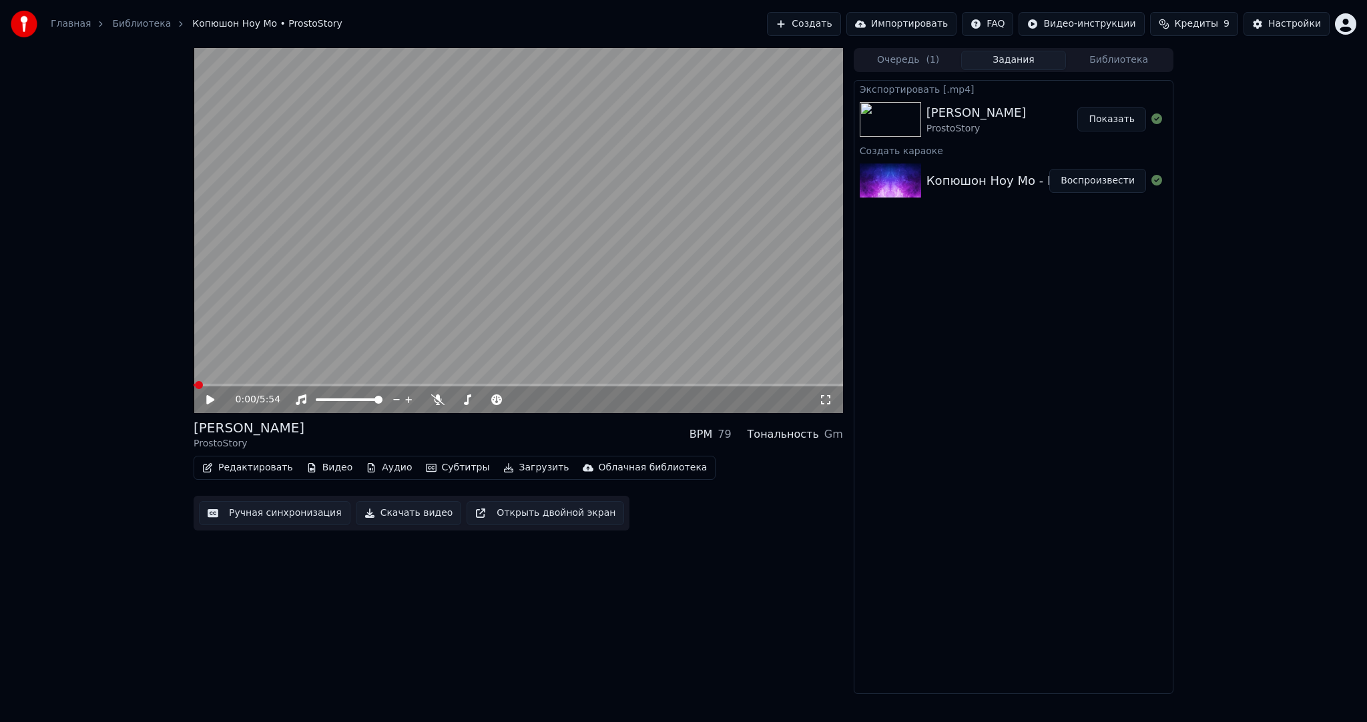
click at [817, 21] on button "Создать" at bounding box center [803, 24] width 73 height 24
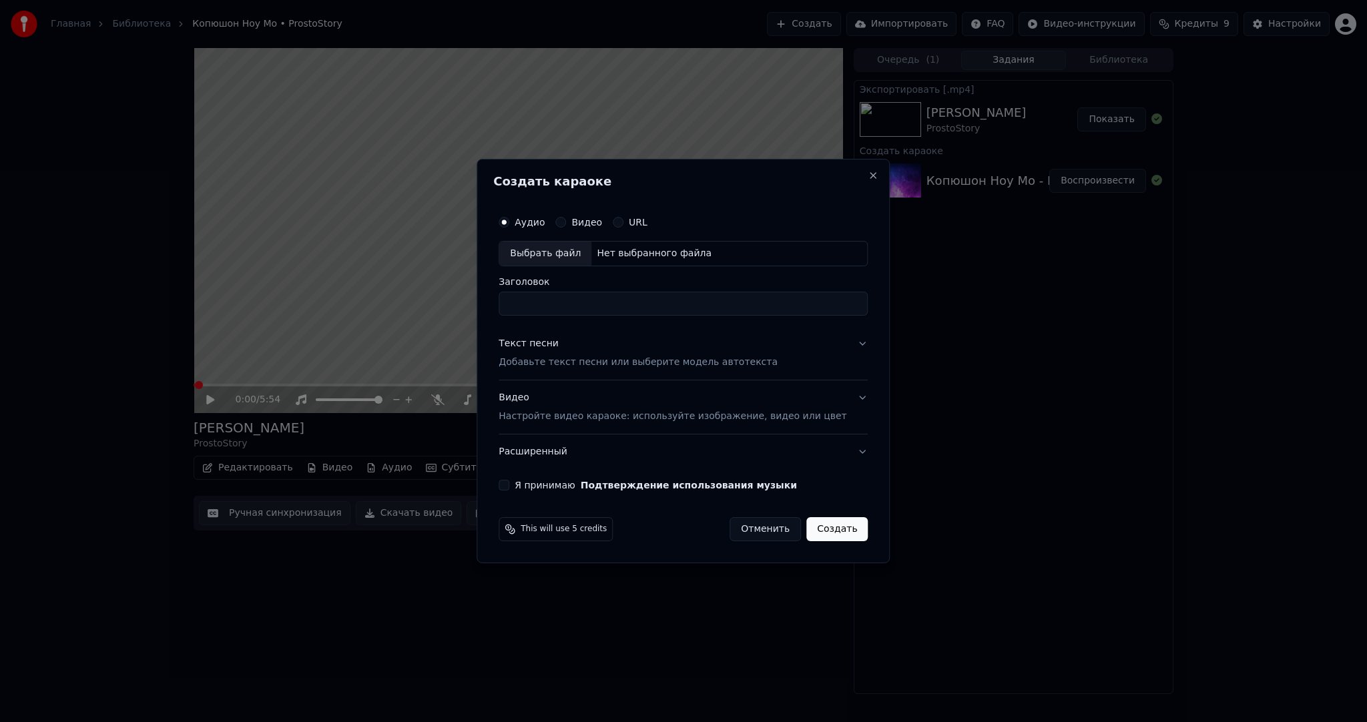
click at [563, 259] on div "Выбрать файл" at bounding box center [545, 254] width 92 height 24
type input "**********"
click at [531, 334] on button "Текст песни Добавьте текст песни или выберите модель автотекста" at bounding box center [683, 352] width 369 height 53
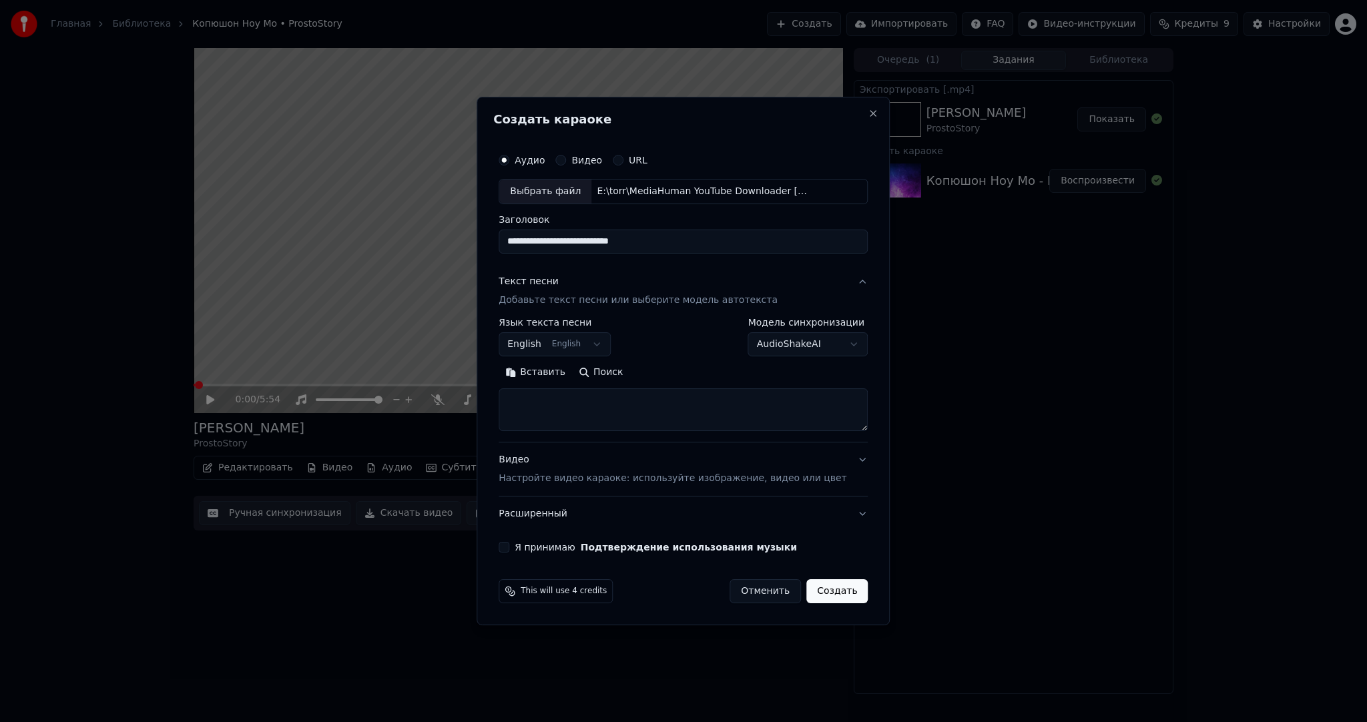
click at [581, 340] on body "**********" at bounding box center [683, 361] width 1367 height 722
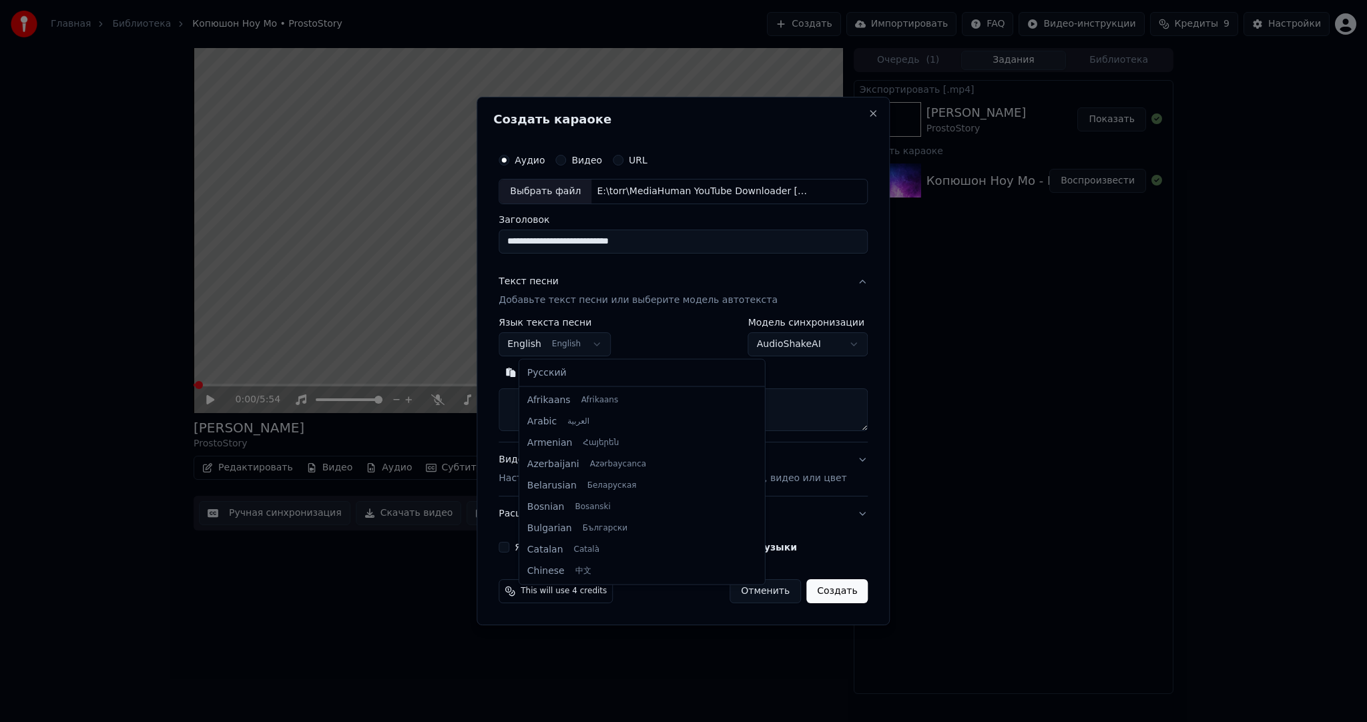
scroll to position [107, 0]
select select "**"
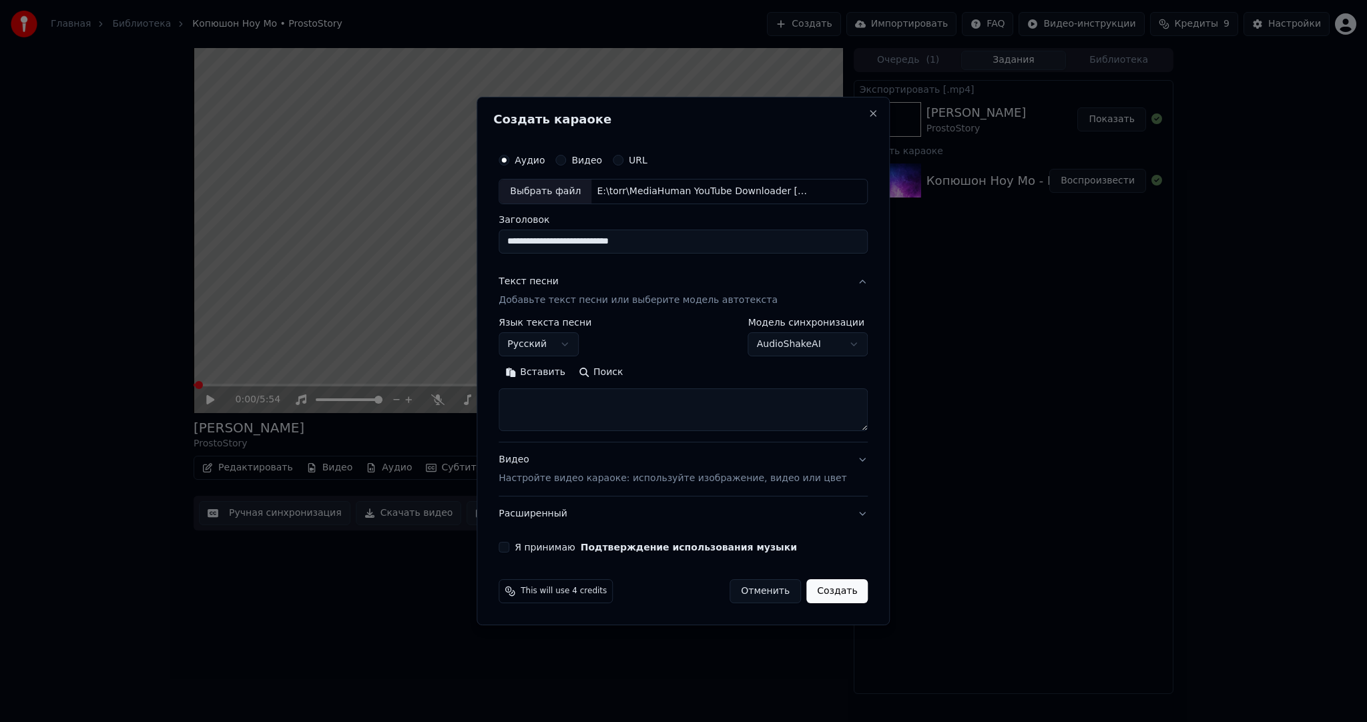
click at [605, 402] on textarea at bounding box center [683, 409] width 369 height 43
paste textarea "**********"
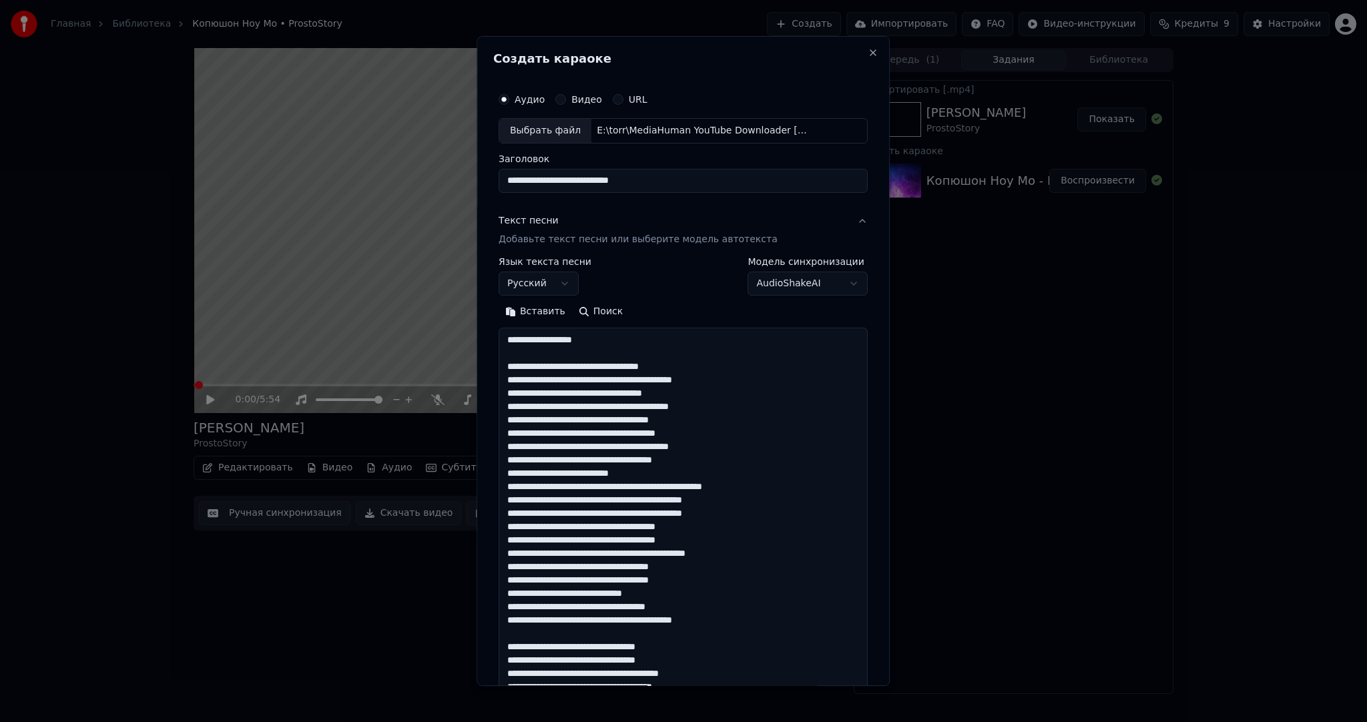
scroll to position [1163, 0]
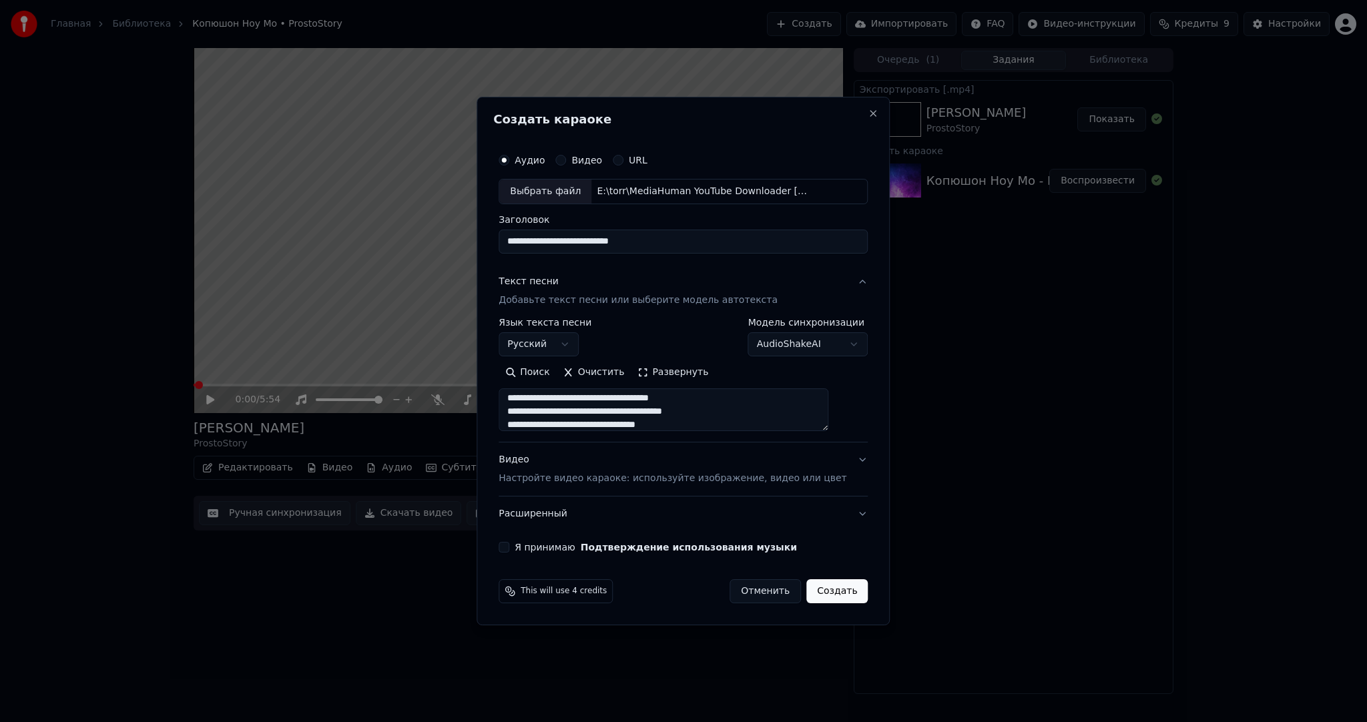
type textarea "**********"
click at [585, 462] on div "Видео Настройте видео караоке: используйте изображение, видео или цвет" at bounding box center [673, 469] width 348 height 32
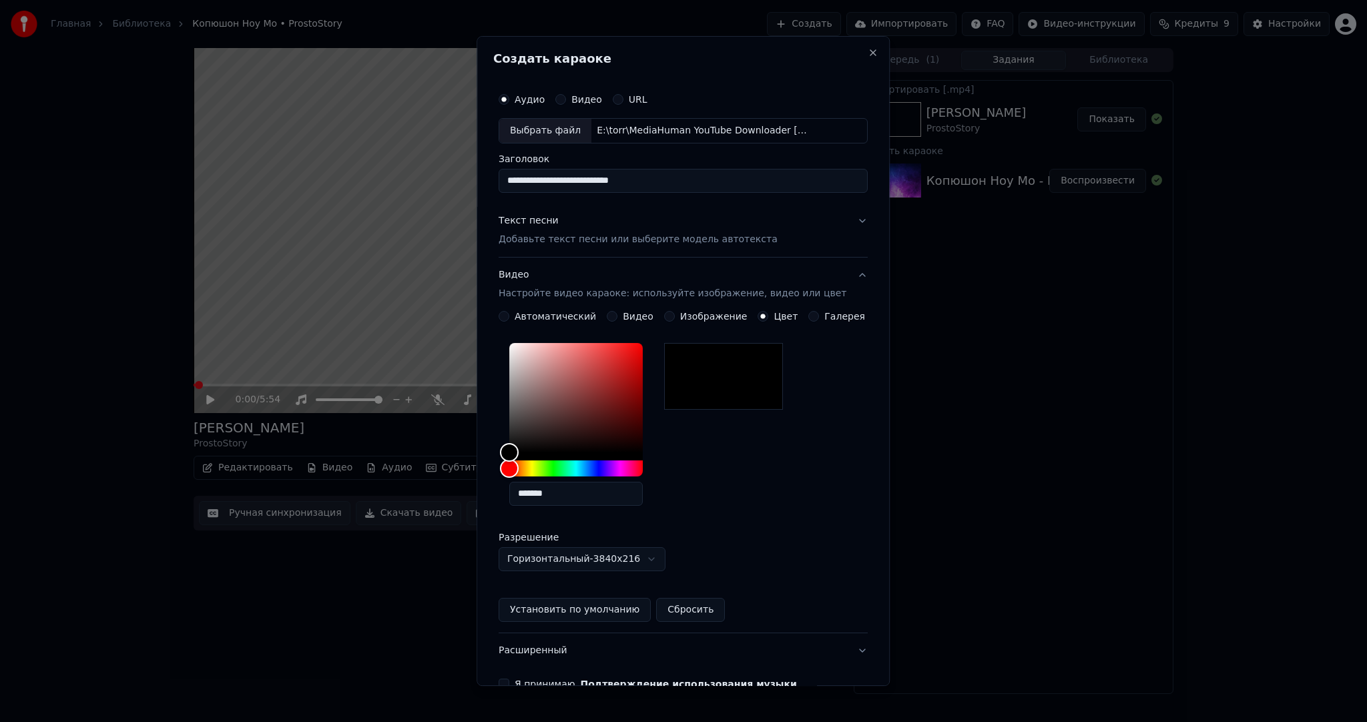
click at [614, 314] on button "Видео" at bounding box center [612, 316] width 11 height 11
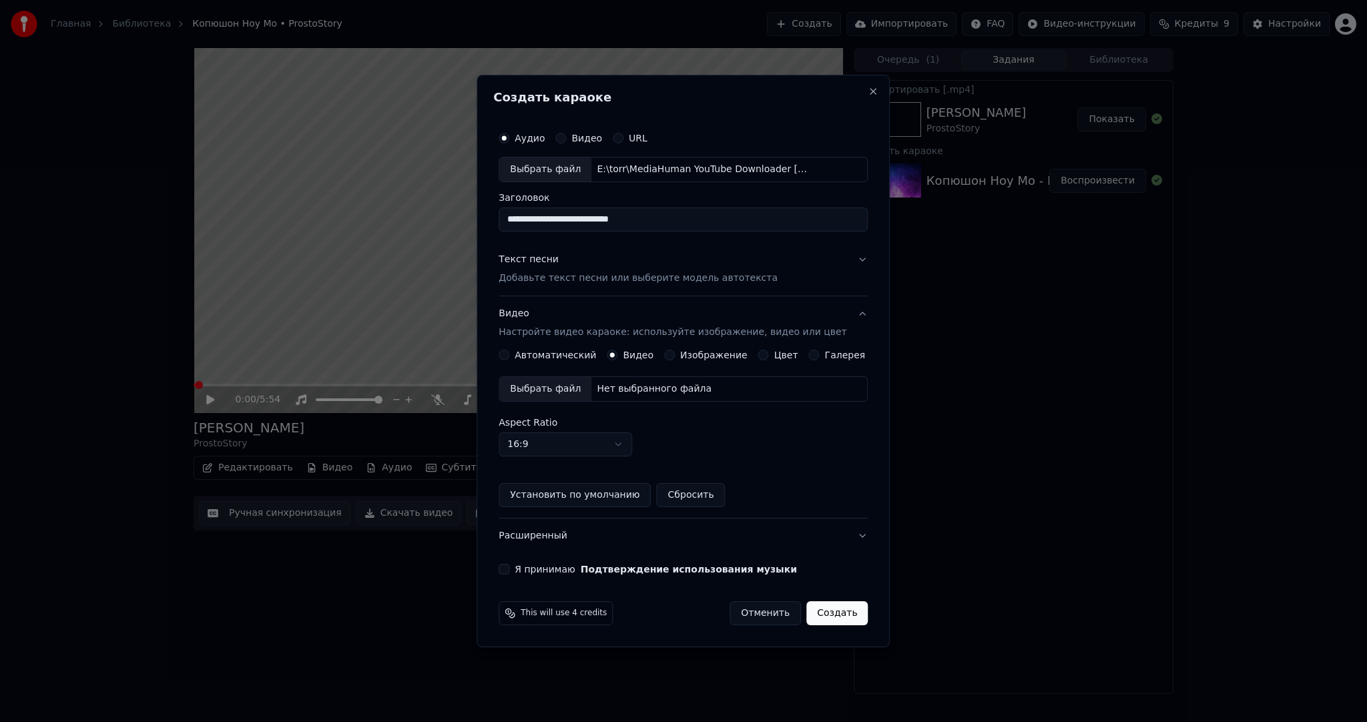
click at [559, 392] on div "Выбрать файл" at bounding box center [545, 389] width 92 height 24
click at [509, 571] on button "Я принимаю Подтверждение использования музыки" at bounding box center [504, 569] width 11 height 11
click at [808, 614] on button "Создать" at bounding box center [836, 613] width 61 height 24
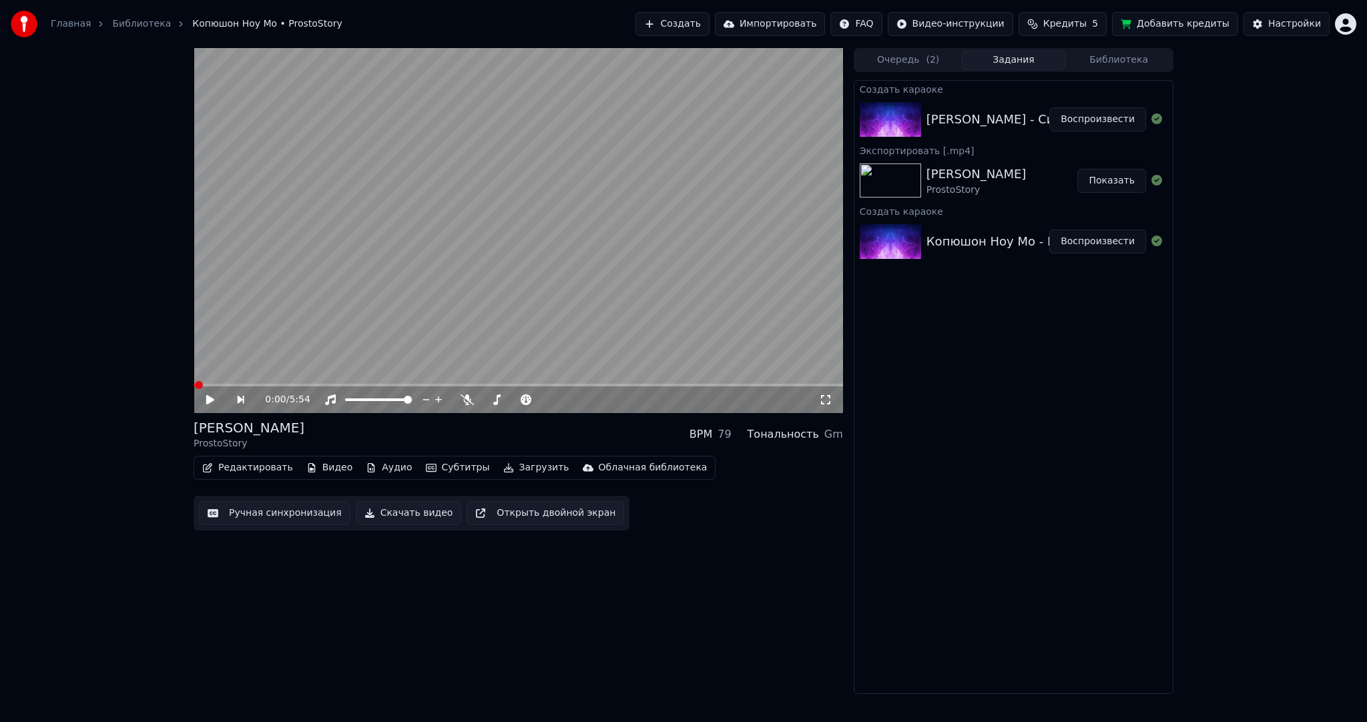
click at [1105, 117] on button "Воспроизвести" at bounding box center [1097, 119] width 97 height 24
click at [541, 251] on video at bounding box center [518, 230] width 649 height 365
click at [443, 464] on button "Субтитры" at bounding box center [457, 467] width 75 height 19
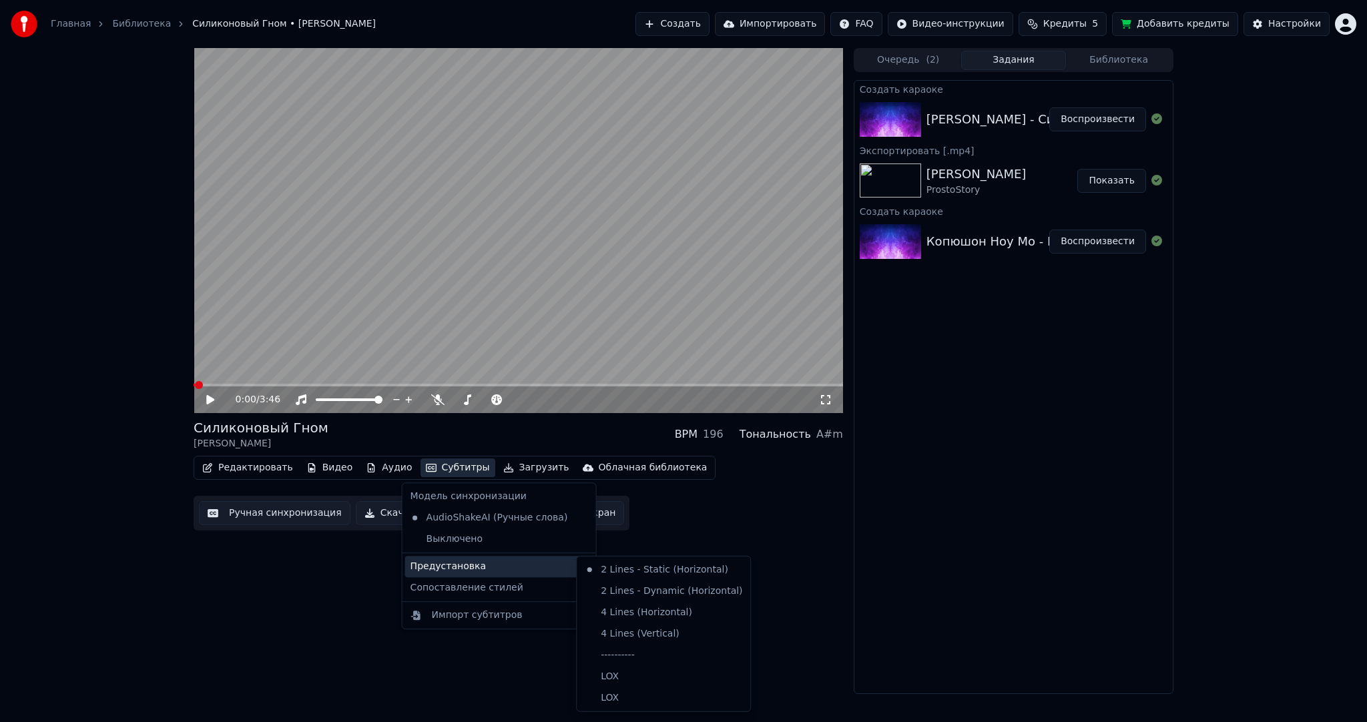
click at [467, 567] on div "Предустановка" at bounding box center [499, 566] width 188 height 21
click at [640, 647] on div "----------" at bounding box center [663, 655] width 168 height 21
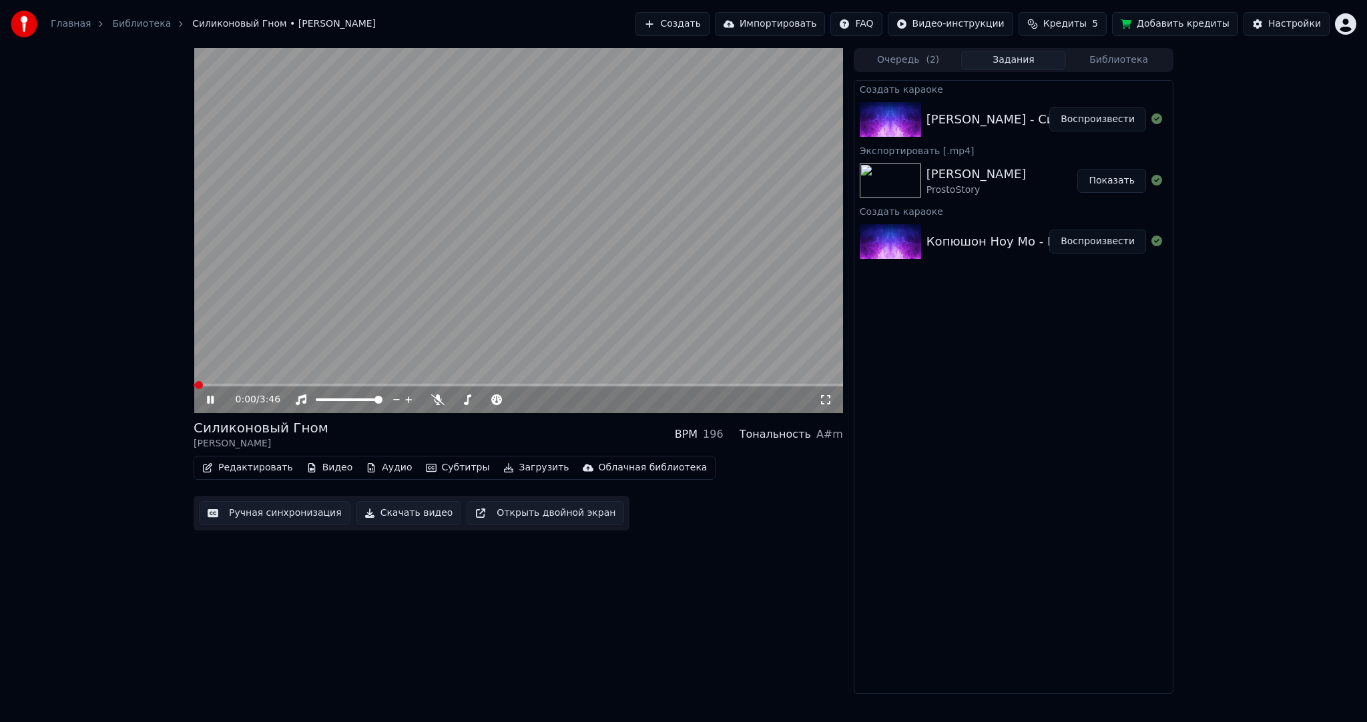
click at [273, 518] on button "Ручная синхронизация" at bounding box center [274, 513] width 151 height 24
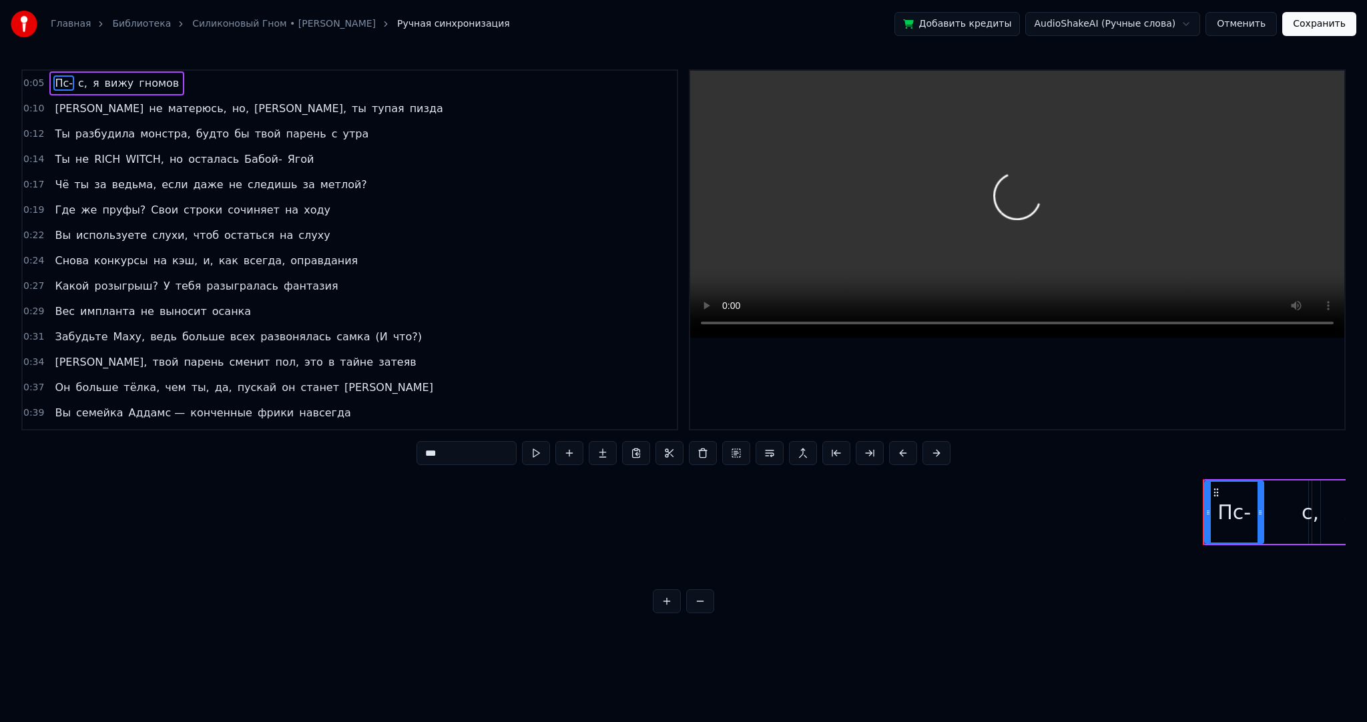
scroll to position [0, 1114]
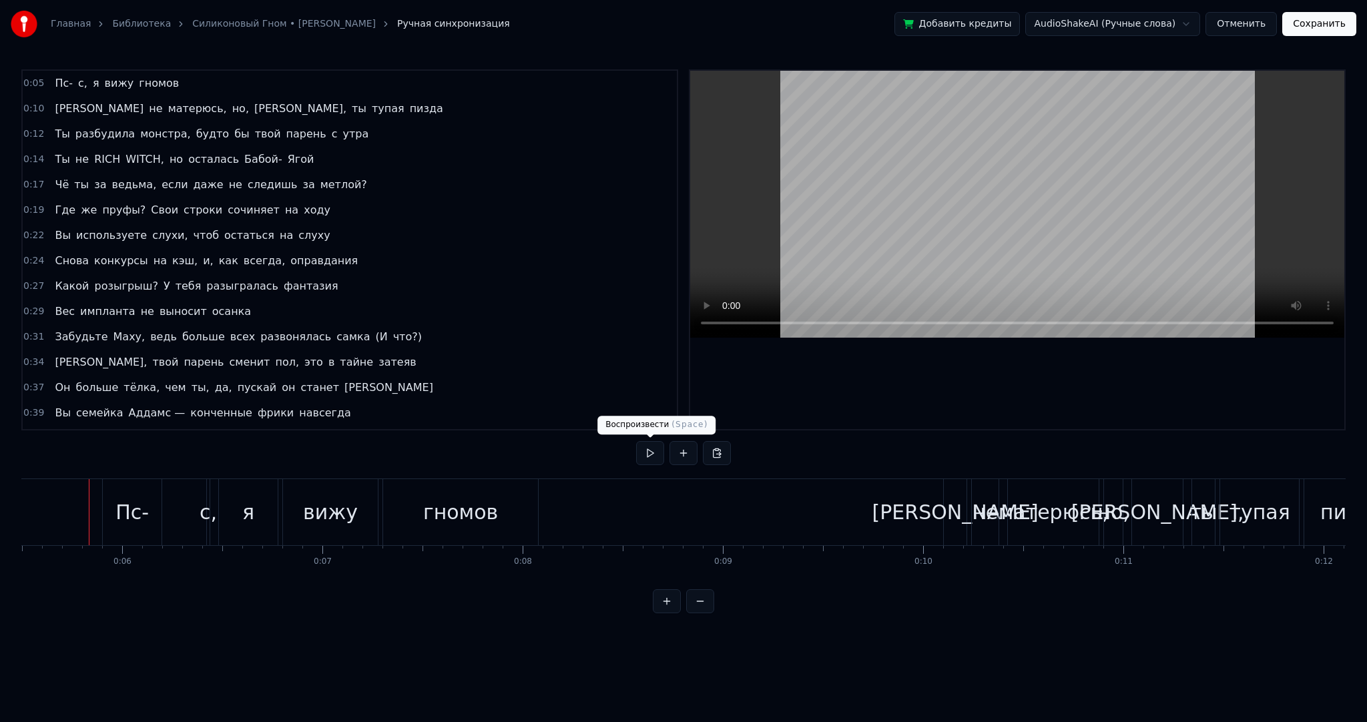
click at [646, 458] on button at bounding box center [650, 453] width 28 height 24
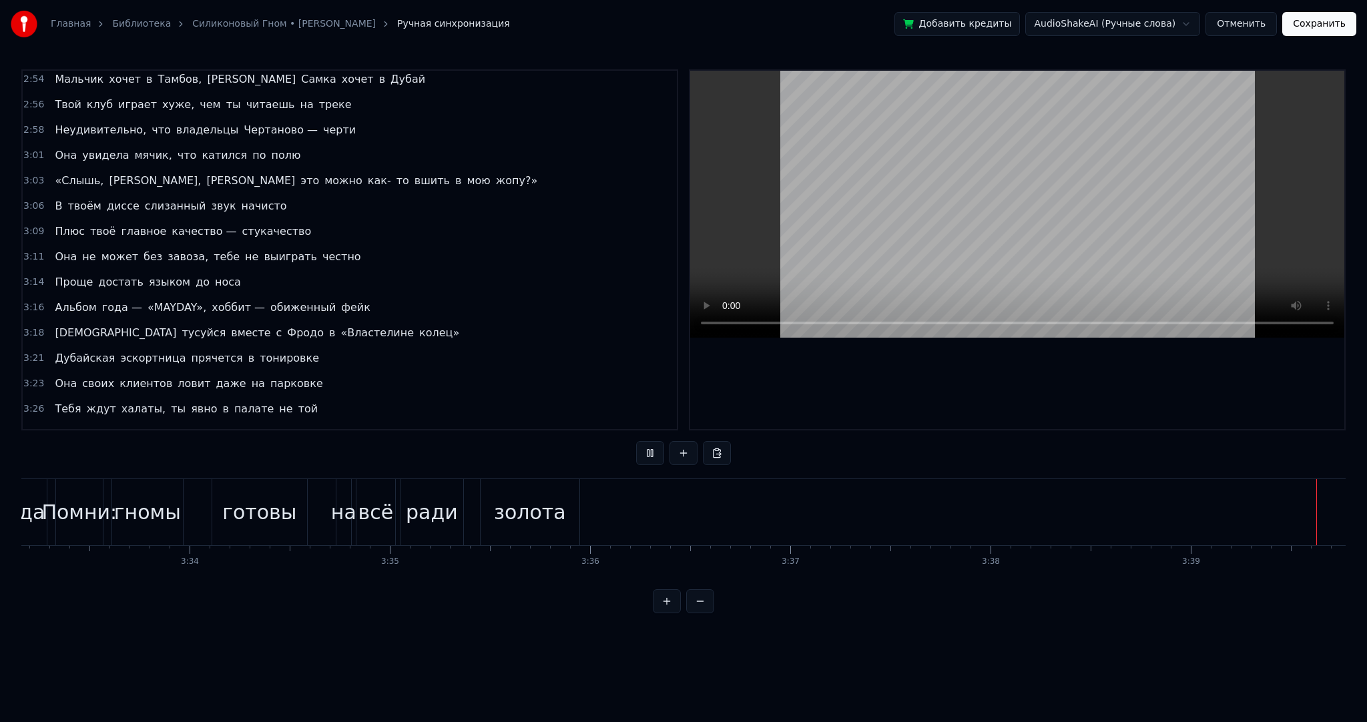
scroll to position [0, 43899]
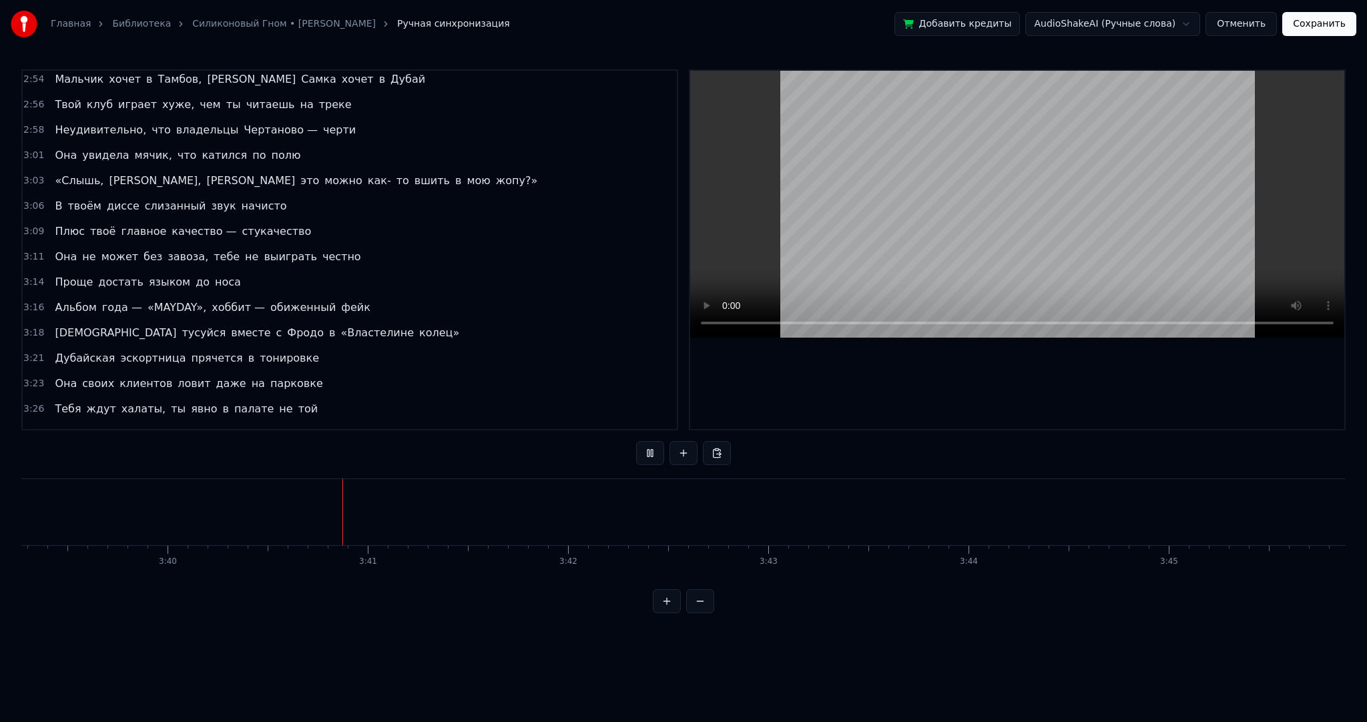
click at [1313, 24] on button "Сохранить" at bounding box center [1319, 24] width 74 height 24
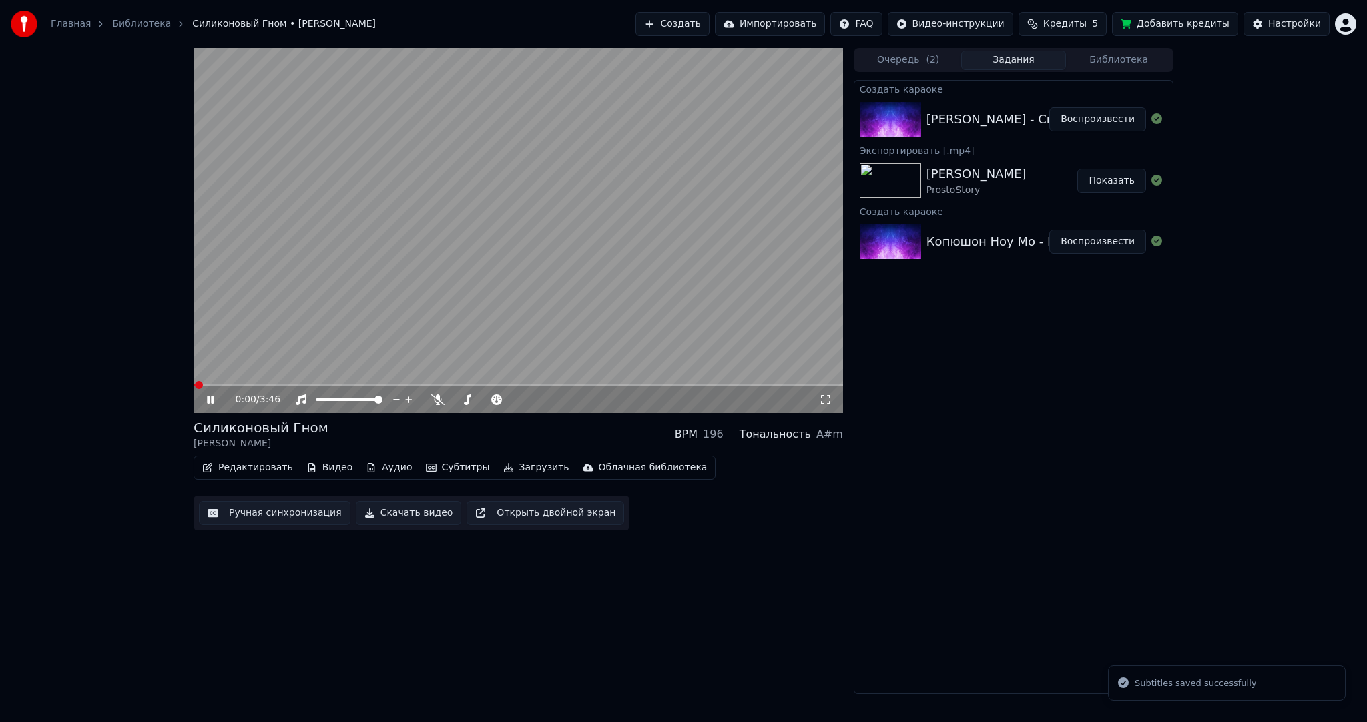
drag, startPoint x: 453, startPoint y: 251, endPoint x: 459, endPoint y: 256, distance: 8.0
click at [454, 251] on video at bounding box center [518, 230] width 649 height 365
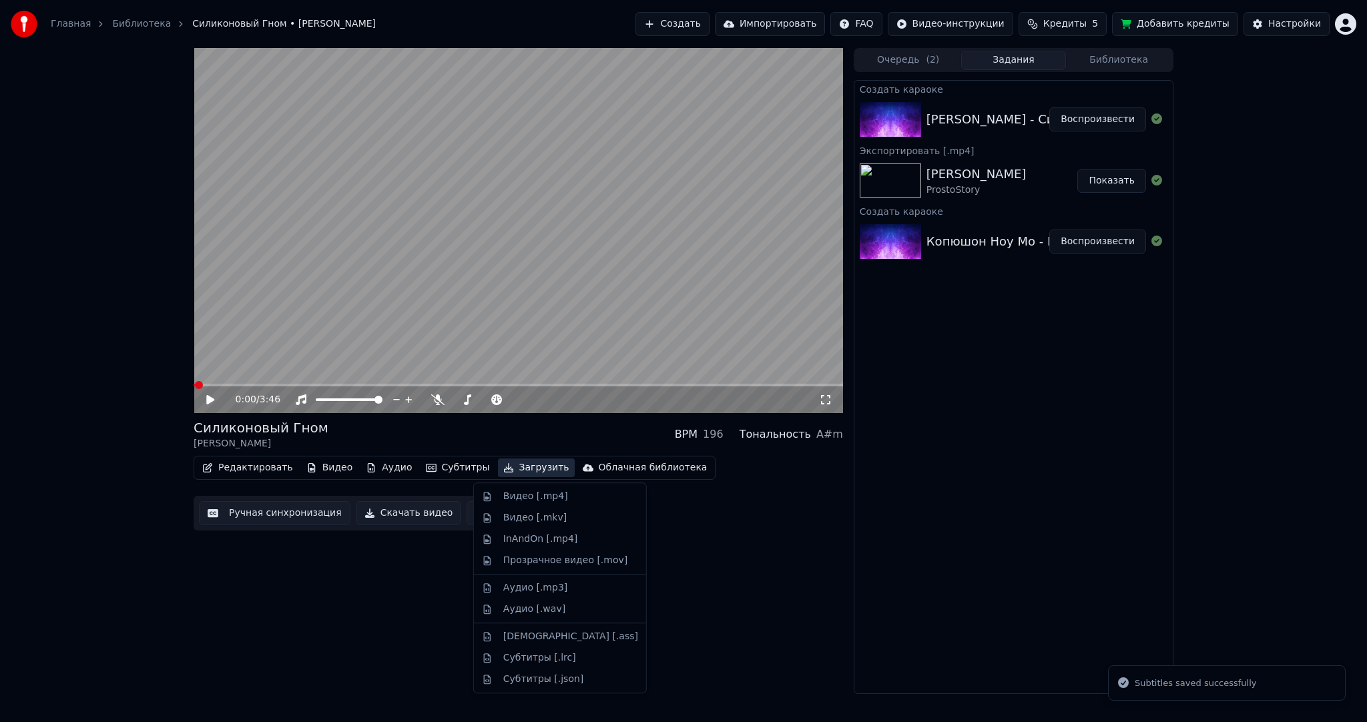
click at [513, 464] on button "Загрузить" at bounding box center [536, 467] width 77 height 19
click at [525, 496] on div "Видео [.mp4]" at bounding box center [535, 496] width 65 height 13
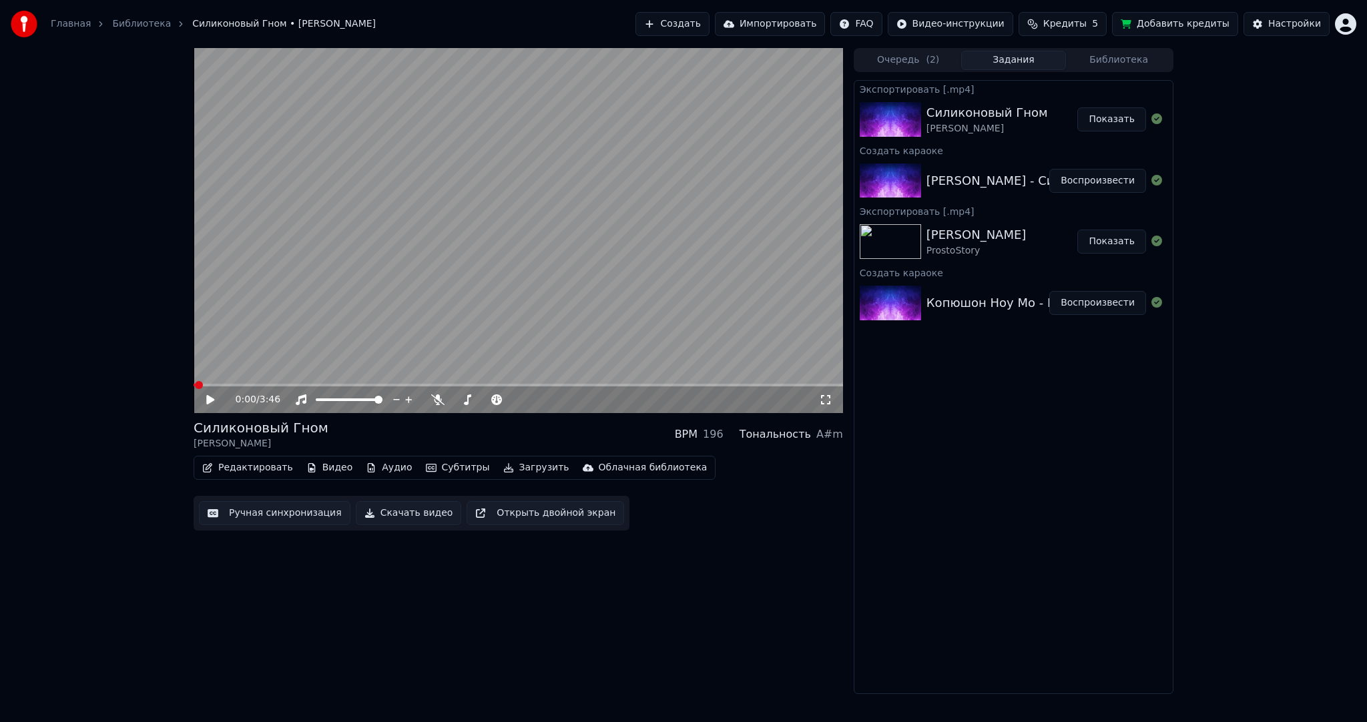
click at [1124, 123] on button "Показать" at bounding box center [1111, 119] width 69 height 24
click at [1102, 300] on button "Воспроизвести" at bounding box center [1097, 303] width 97 height 24
click at [420, 277] on video at bounding box center [518, 230] width 649 height 365
click at [271, 467] on button "Редактировать" at bounding box center [247, 467] width 101 height 19
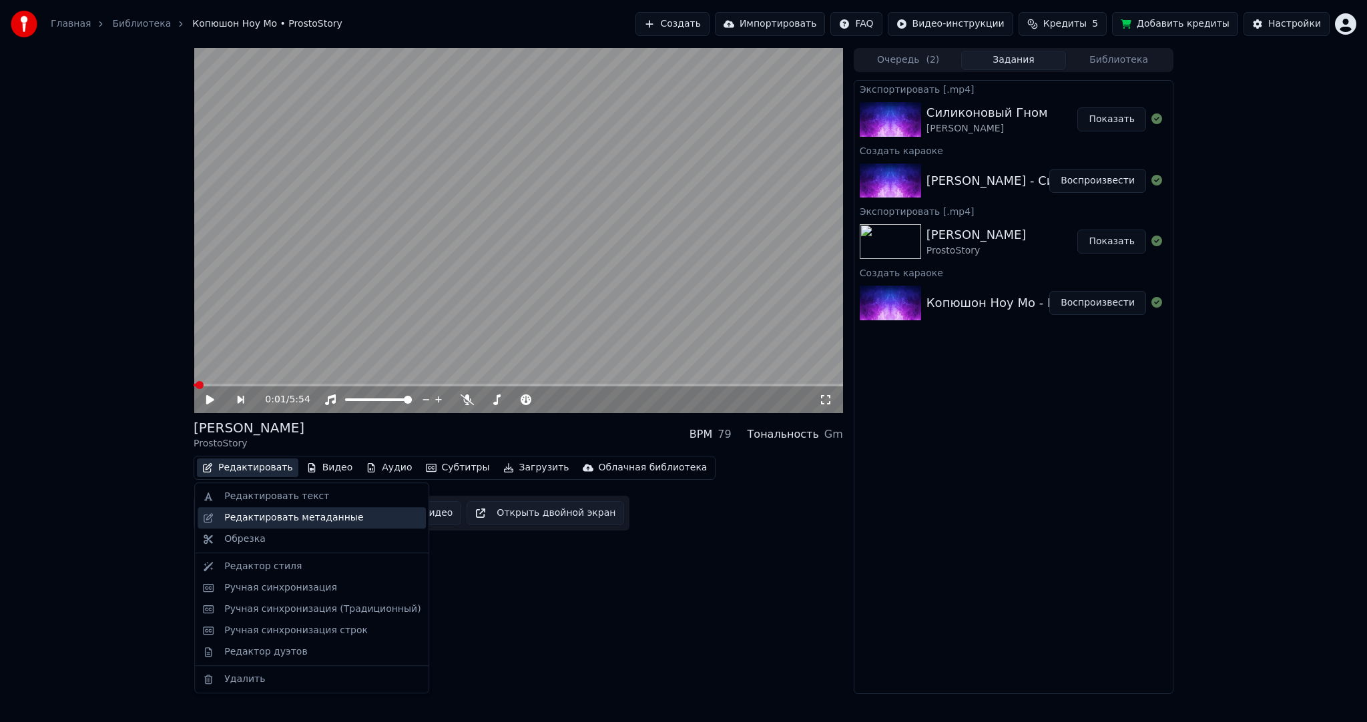
click at [280, 511] on div "Редактировать метаданные" at bounding box center [293, 517] width 139 height 13
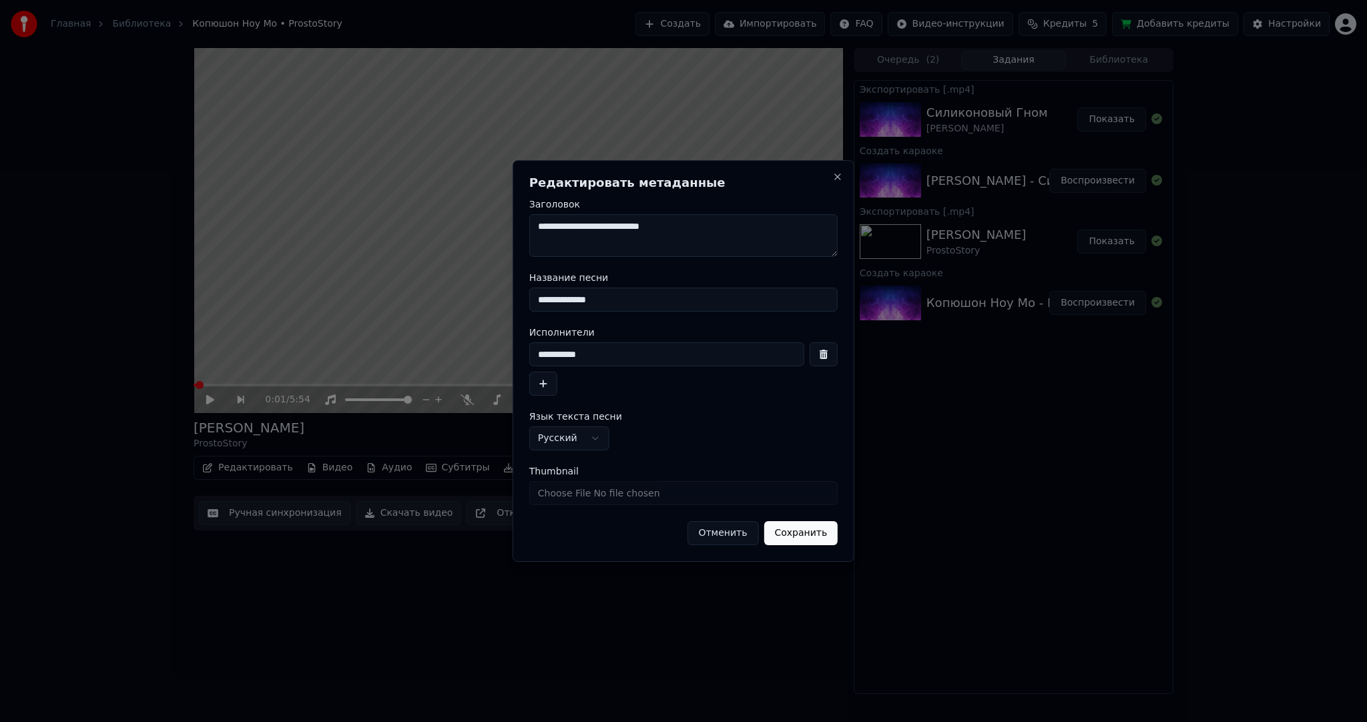
click at [630, 354] on input "**********" at bounding box center [666, 354] width 275 height 24
type input "**********"
click at [817, 538] on button "Сохранить" at bounding box center [800, 533] width 74 height 24
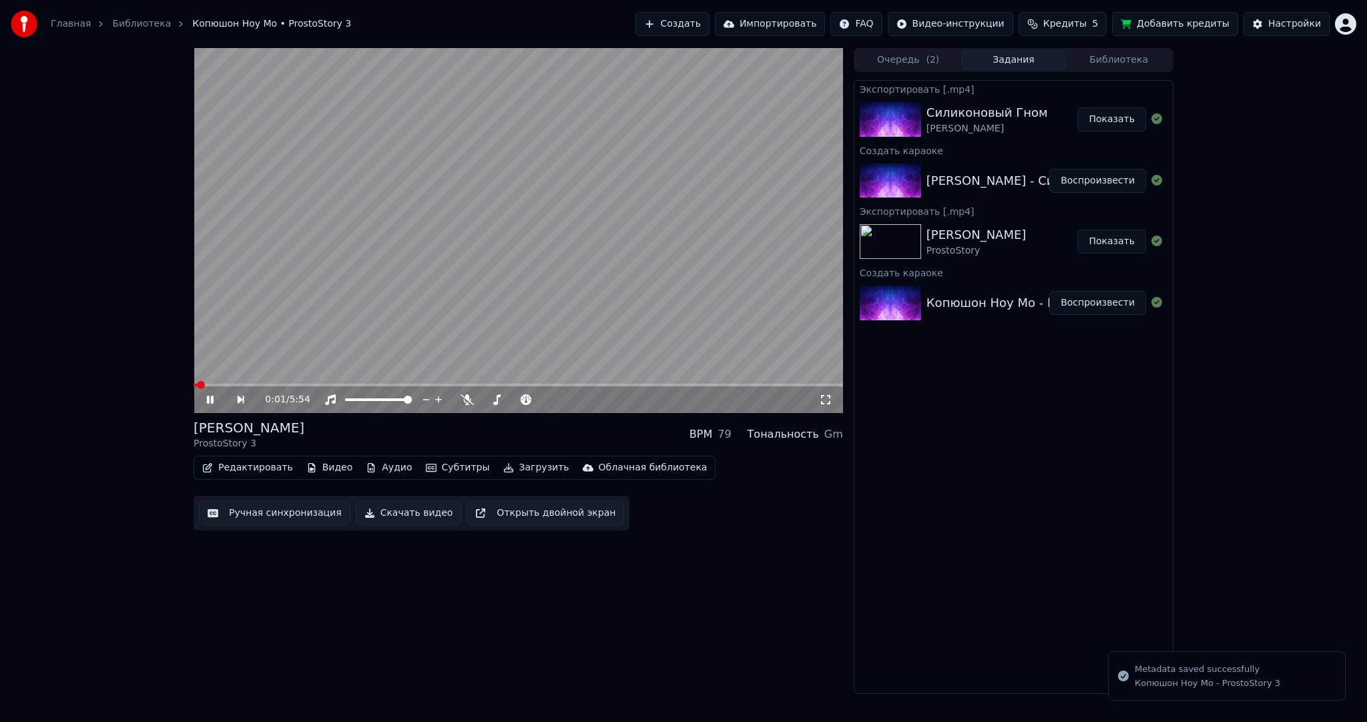
click at [568, 274] on video at bounding box center [518, 230] width 649 height 365
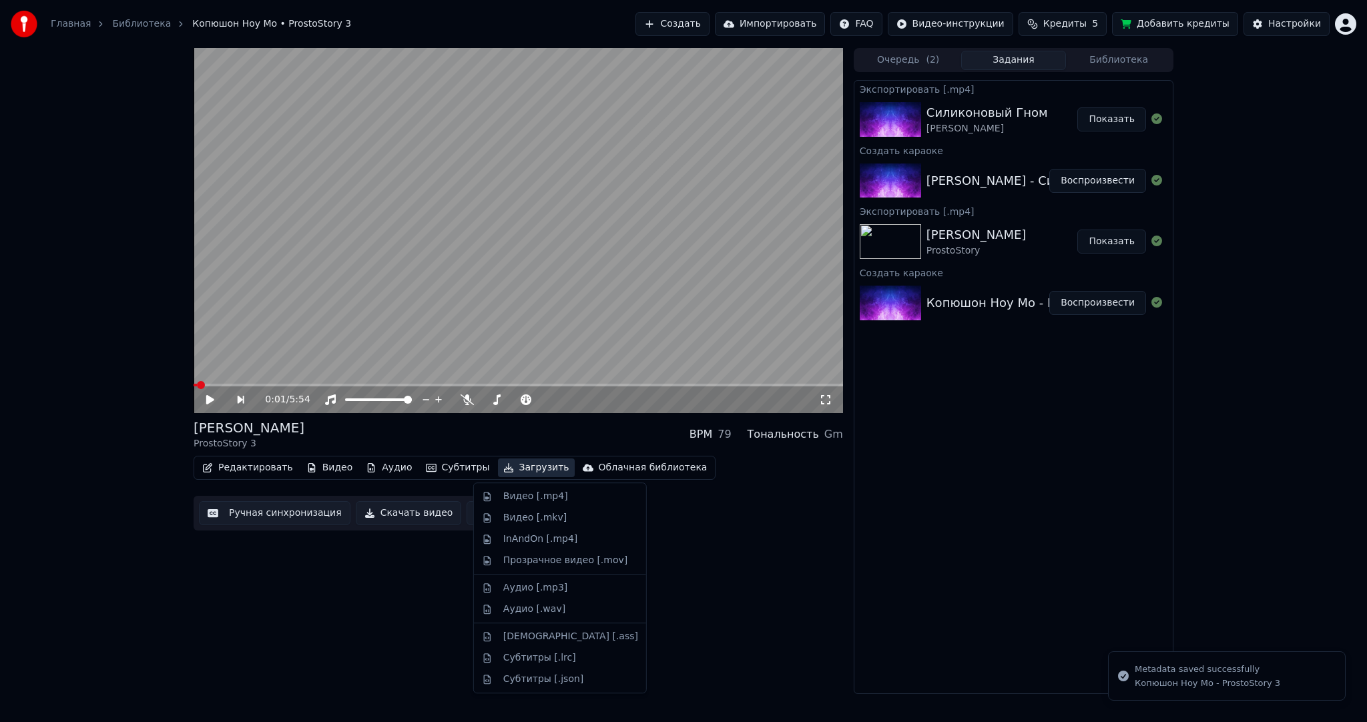
click at [505, 466] on button "Загрузить" at bounding box center [536, 467] width 77 height 19
click at [516, 493] on div "Видео [.mp4]" at bounding box center [535, 496] width 65 height 13
